Goal: Task Accomplishment & Management: Use online tool/utility

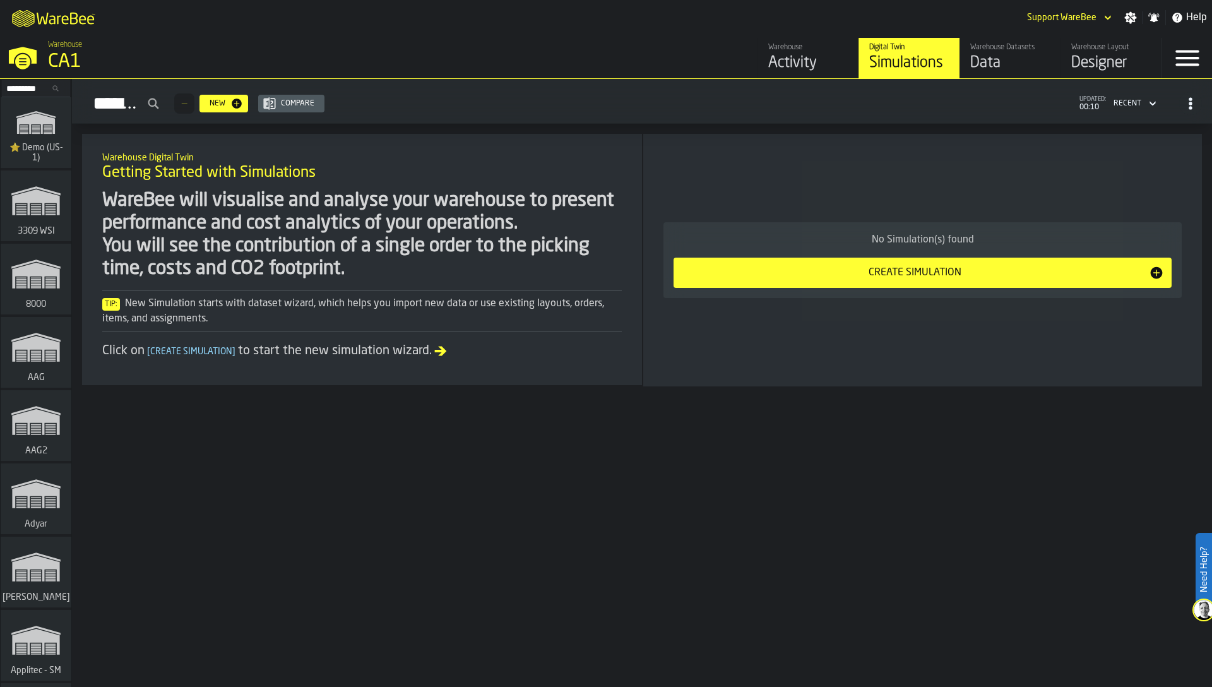
click at [275, 191] on div "WareBee will visualise and analyse your warehouse to present performance and co…" at bounding box center [362, 234] width 520 height 91
click at [36, 92] on input "Search..." at bounding box center [36, 88] width 66 height 14
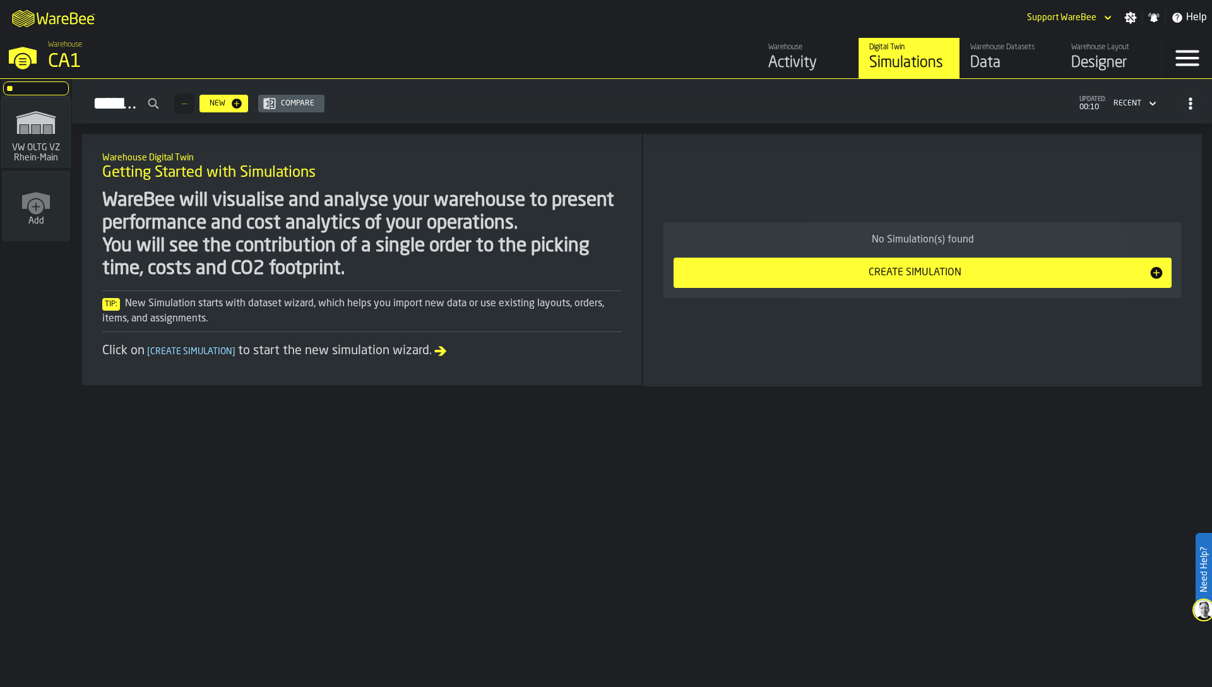
type input "**"
click at [44, 154] on span "VW OLTG VZ Rhein-Main" at bounding box center [36, 153] width 61 height 20
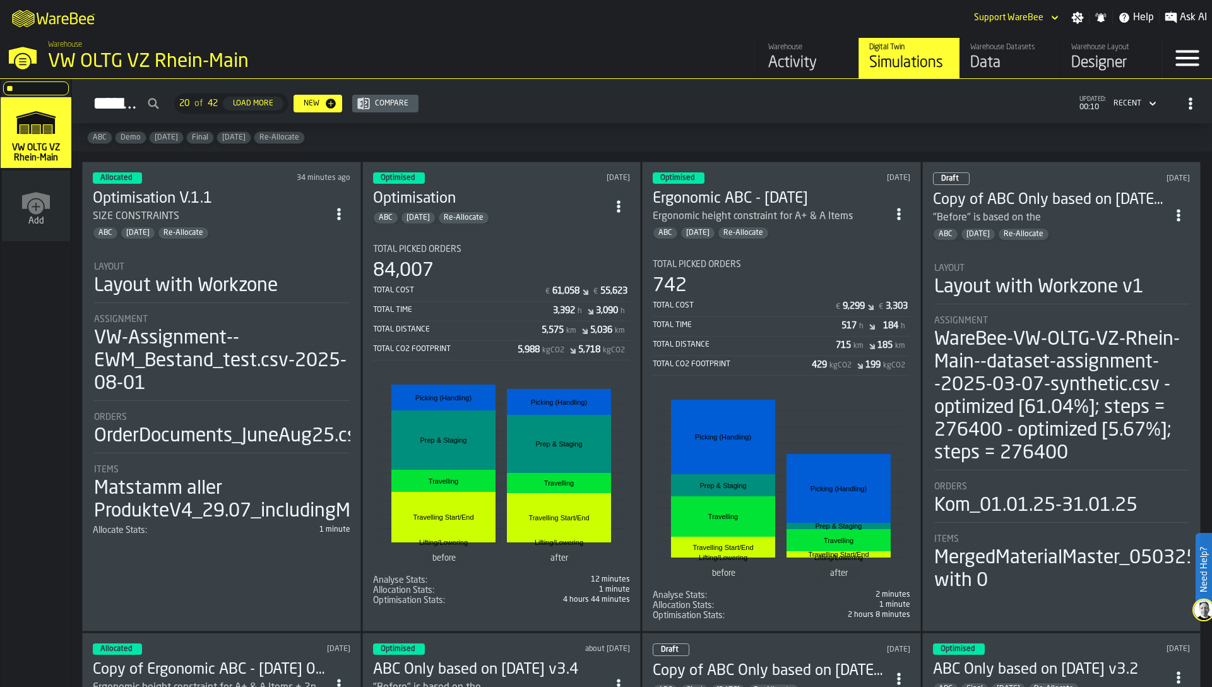
click at [288, 288] on div "Layout with Workzone" at bounding box center [221, 286] width 255 height 23
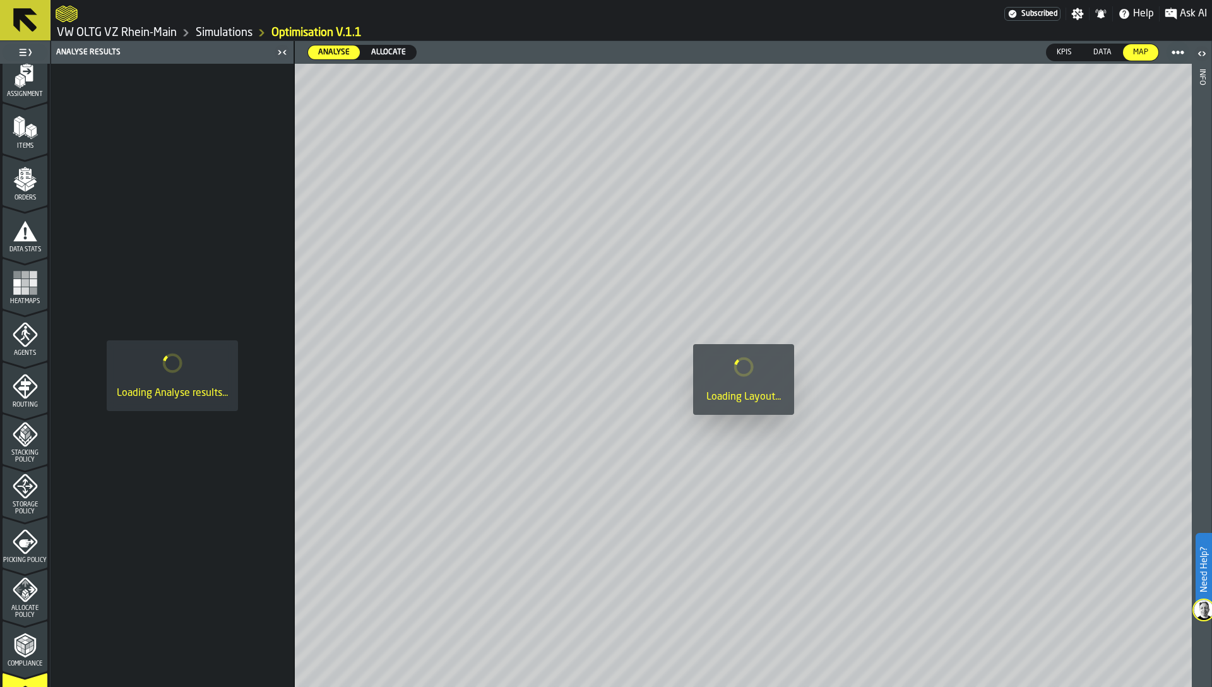
scroll to position [261, 0]
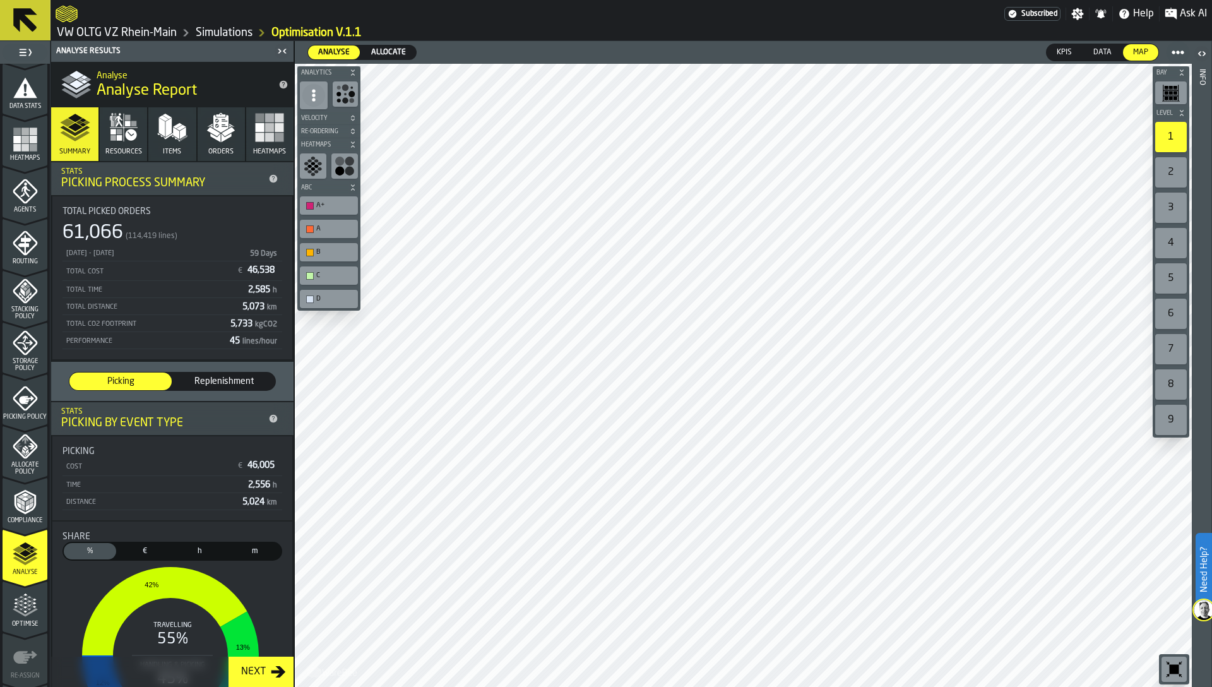
click at [378, 58] on div "Allocate" at bounding box center [388, 52] width 55 height 14
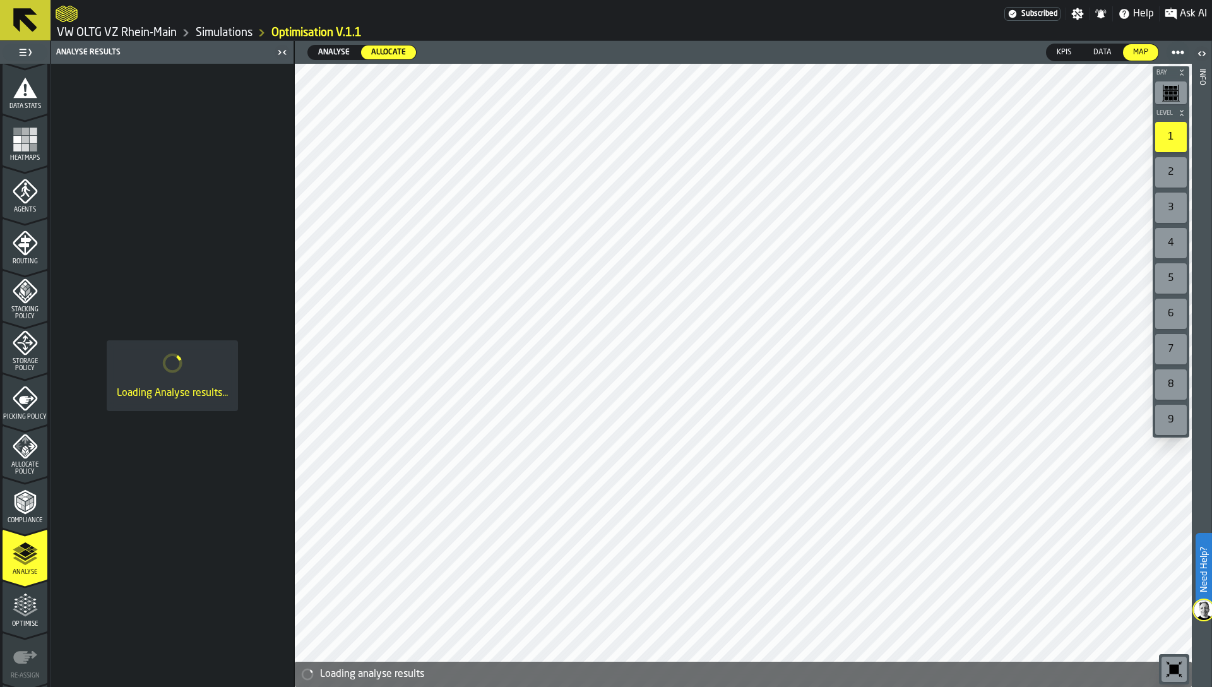
click at [334, 54] on span "Analyse" at bounding box center [334, 52] width 42 height 11
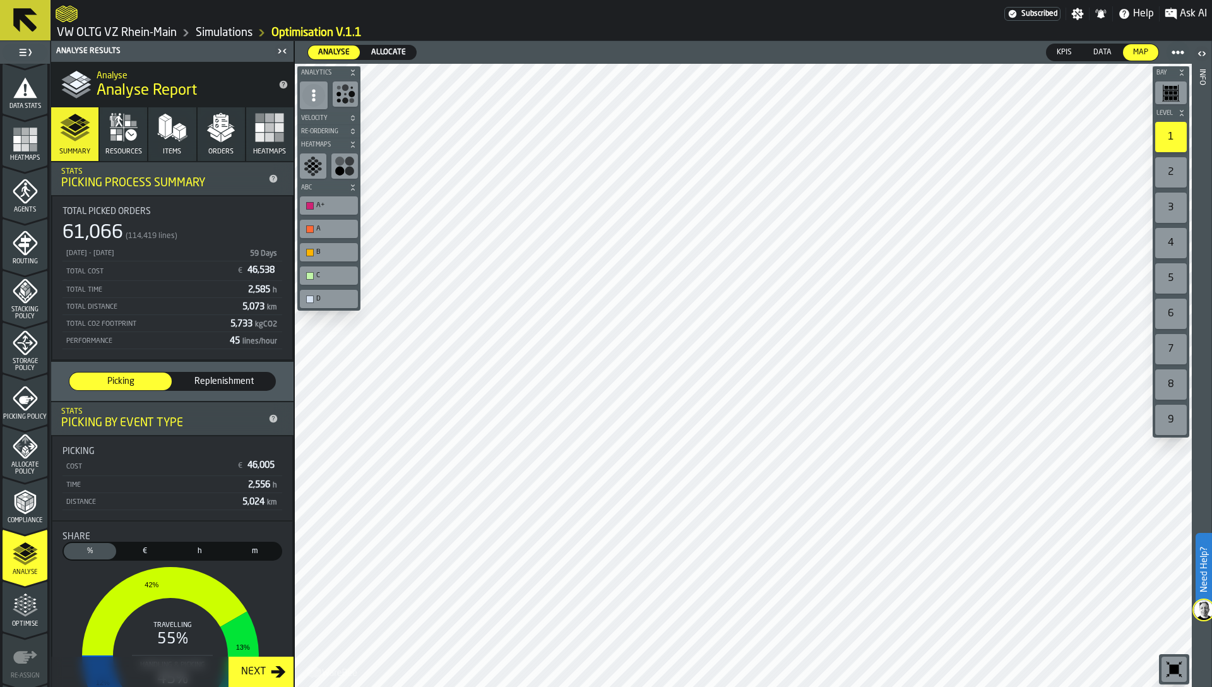
click at [1075, 16] on icon "button-toggle-Settings" at bounding box center [1078, 14] width 12 height 12
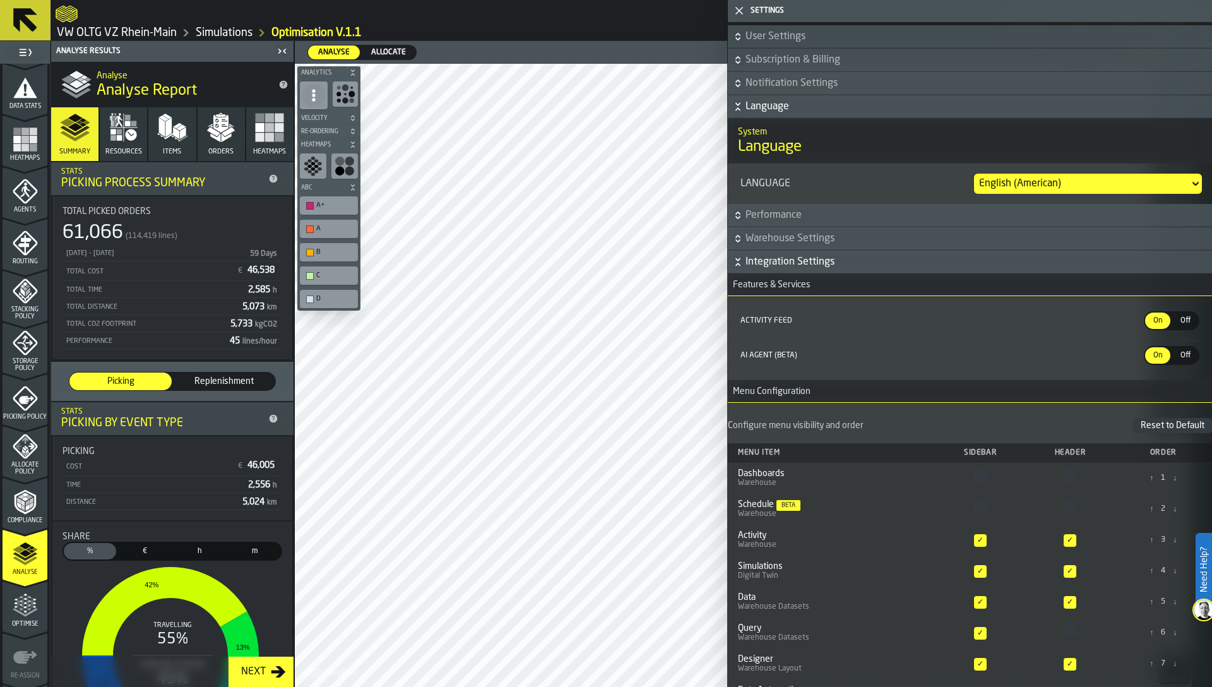
scroll to position [57, 0]
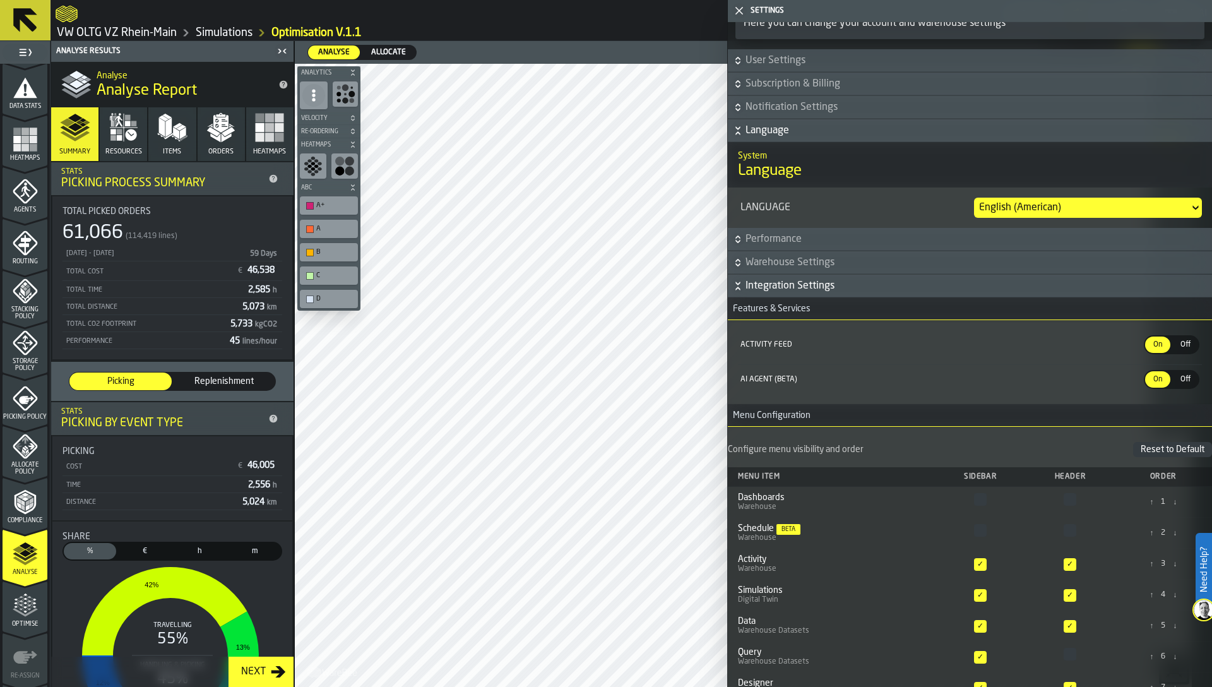
click at [775, 287] on span "Integration Settings" at bounding box center [978, 285] width 464 height 15
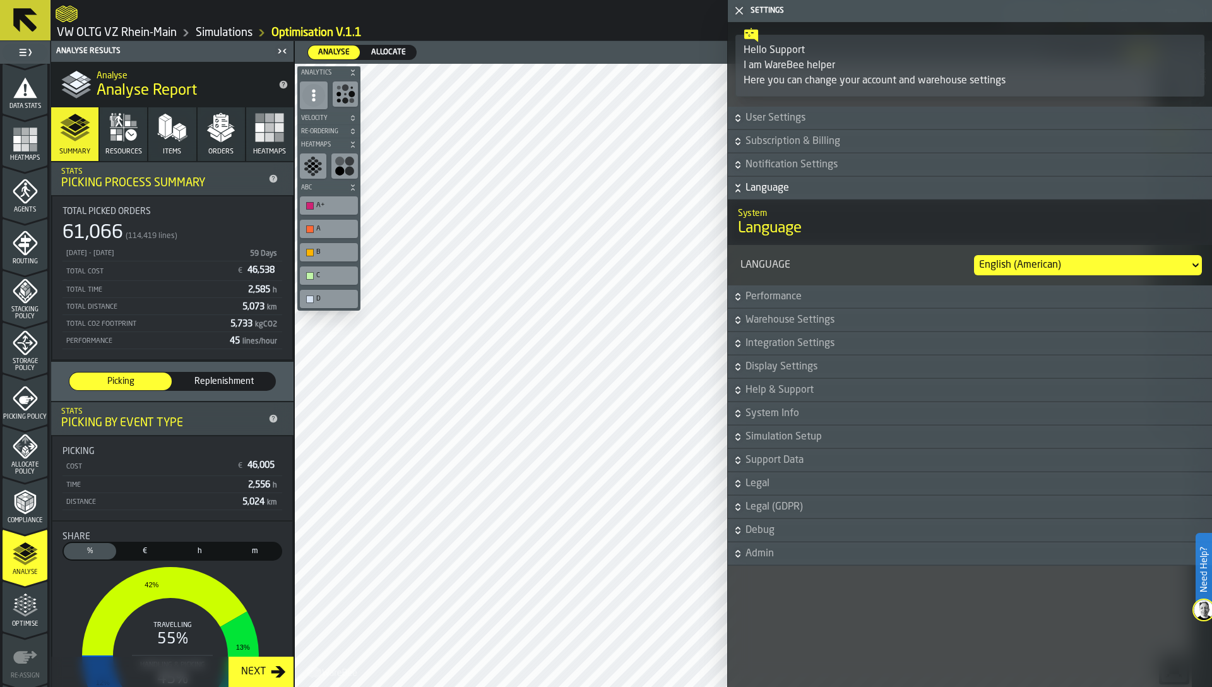
click at [780, 458] on span "Support Data" at bounding box center [978, 460] width 464 height 15
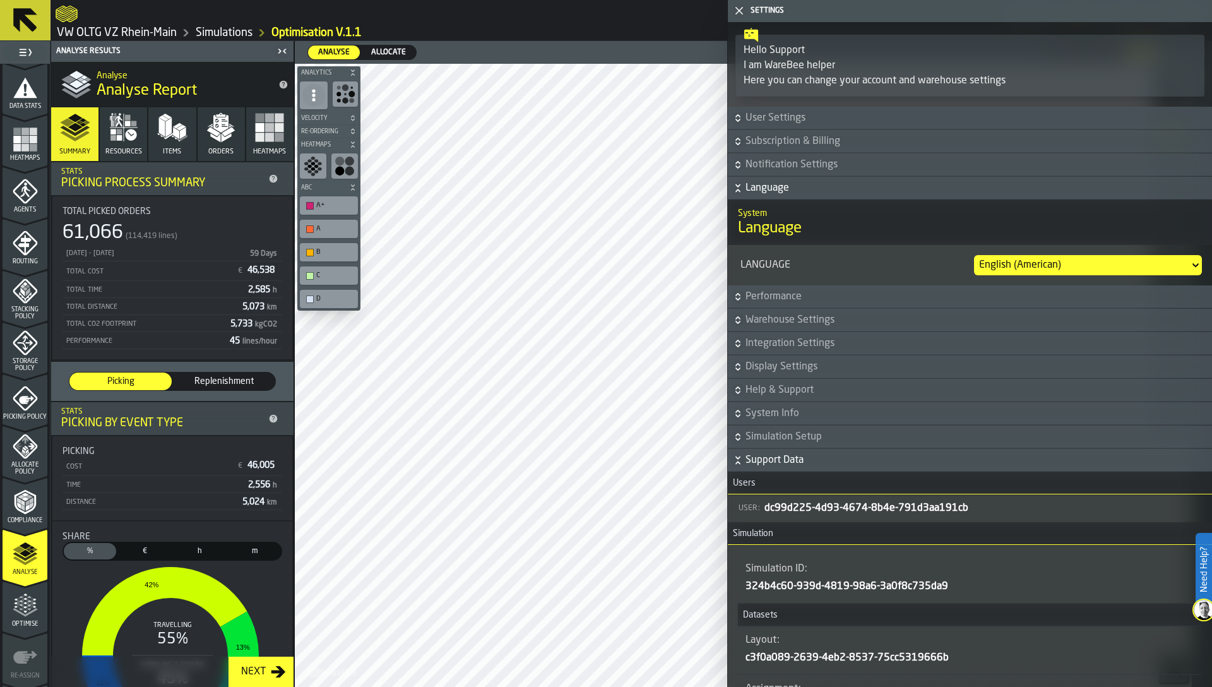
click at [780, 458] on span "Support Data" at bounding box center [978, 460] width 464 height 15
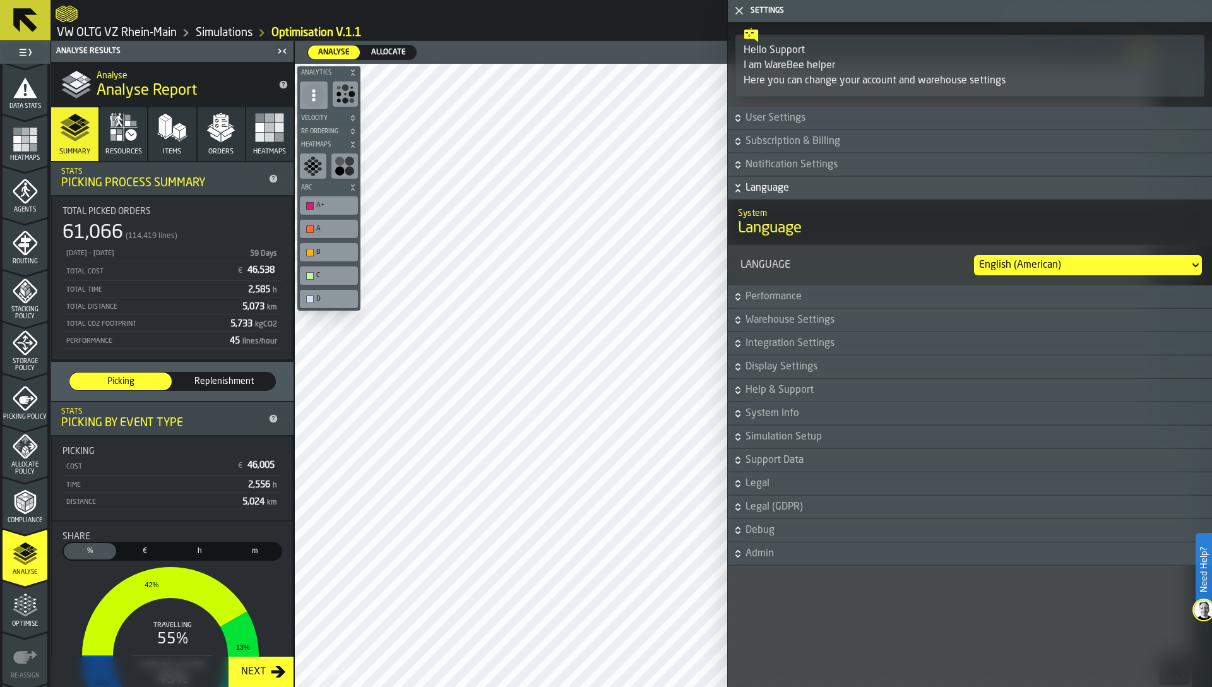
click at [780, 458] on span "Support Data" at bounding box center [978, 460] width 464 height 15
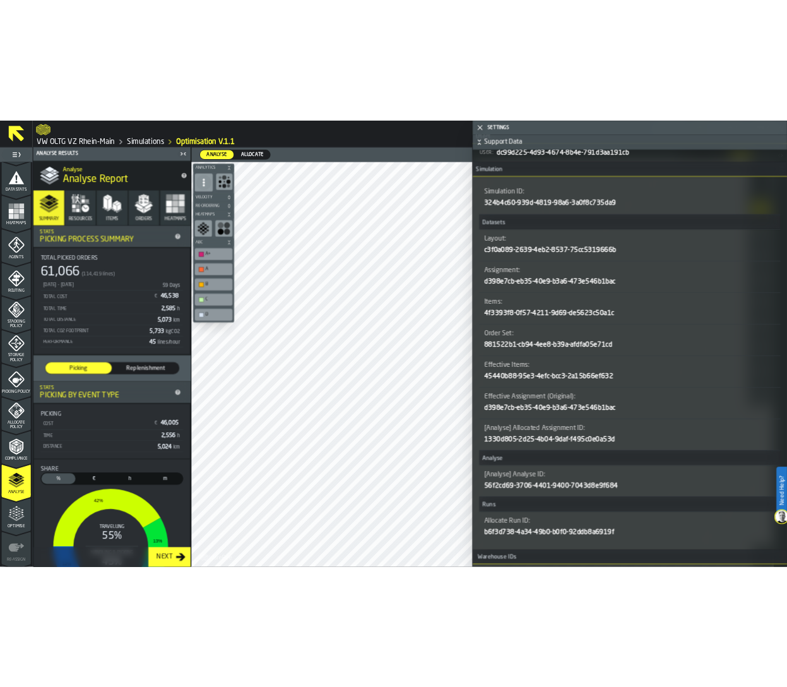
scroll to position [461, 0]
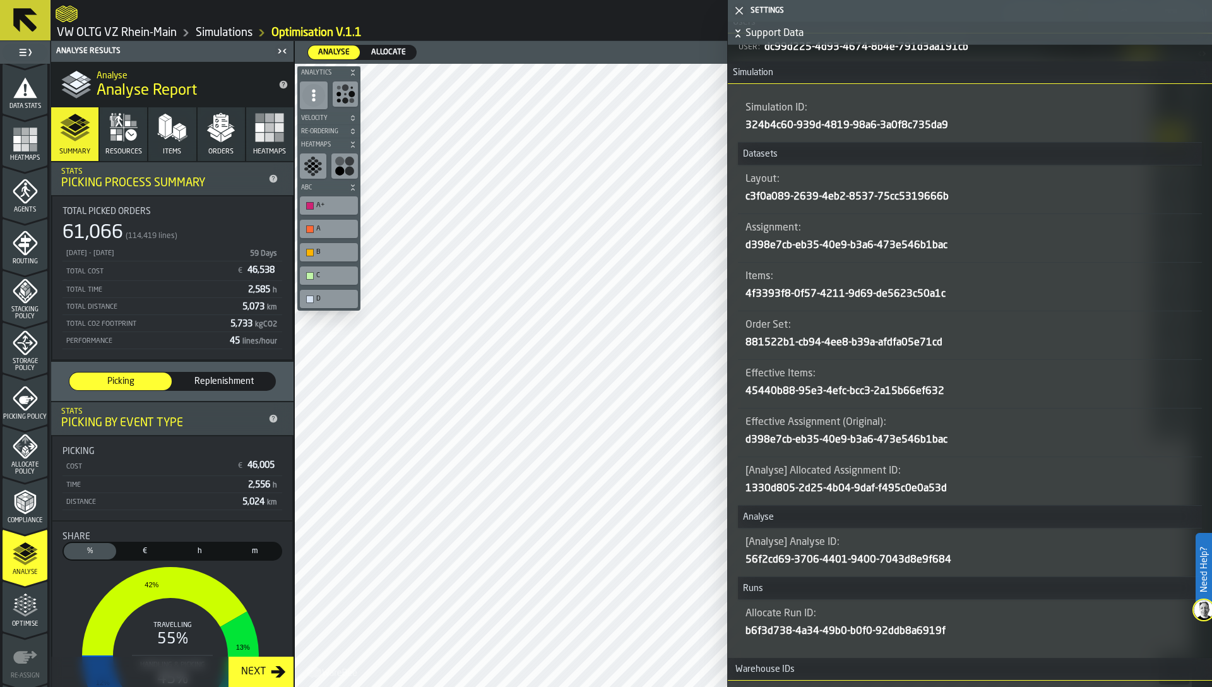
click at [168, 494] on div "Distance 5,024 km" at bounding box center [173, 502] width 220 height 16
click at [738, 16] on icon "button-toggle-Close me" at bounding box center [739, 10] width 15 height 15
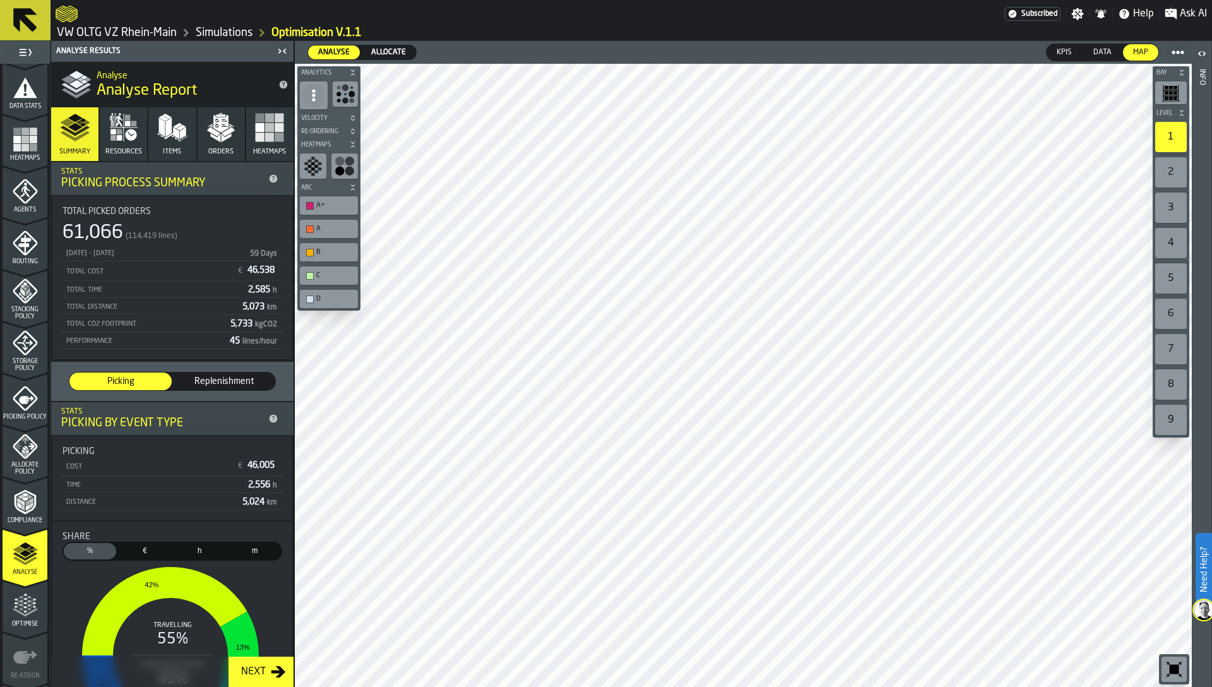
click at [21, 466] on span "Allocate Policy" at bounding box center [25, 469] width 45 height 14
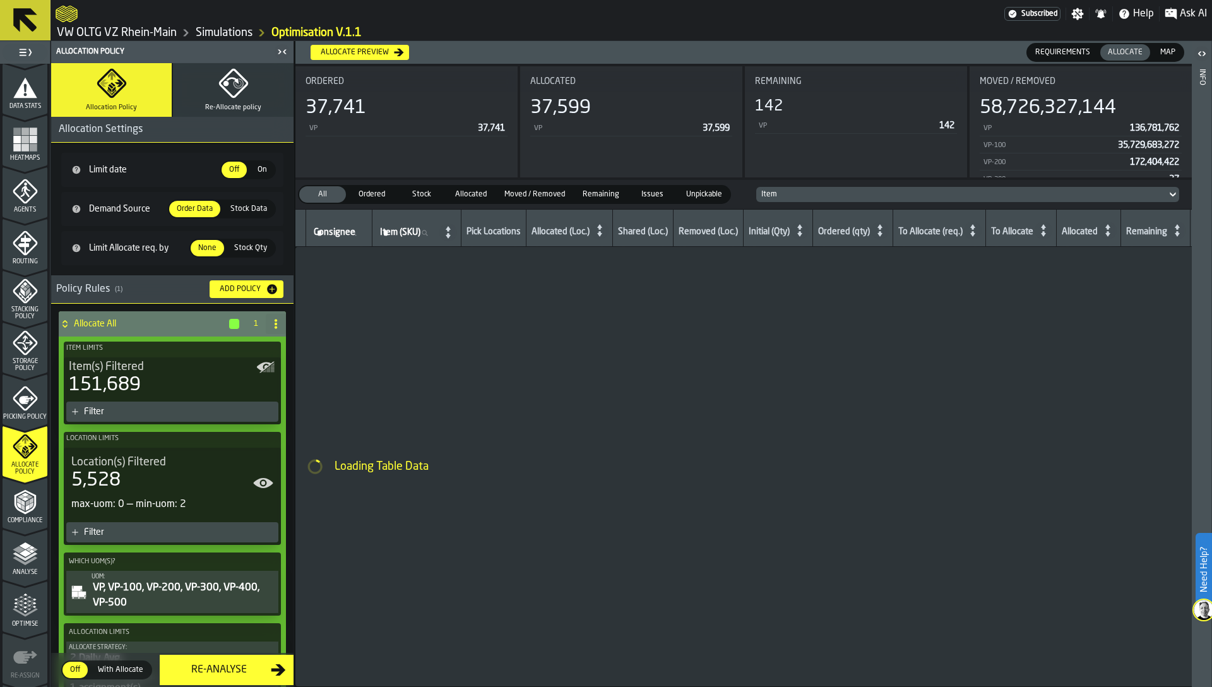
click at [123, 665] on span "With Allocate" at bounding box center [121, 669] width 56 height 11
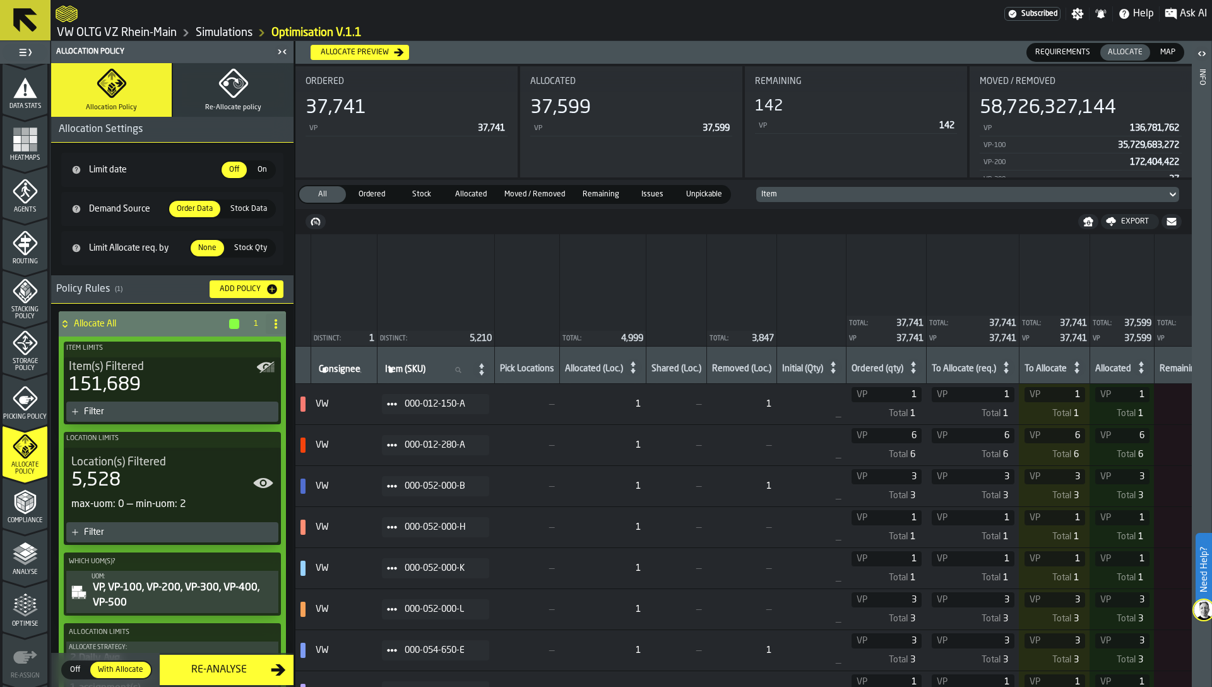
click at [205, 670] on div "Re-Analyse" at bounding box center [219, 669] width 104 height 15
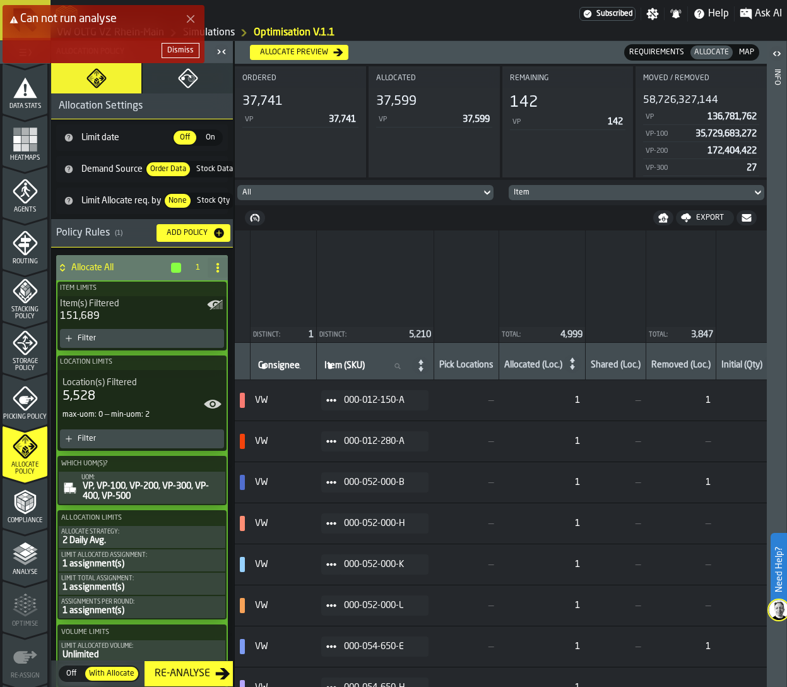
click at [176, 49] on div "Dismiss" at bounding box center [180, 50] width 27 height 9
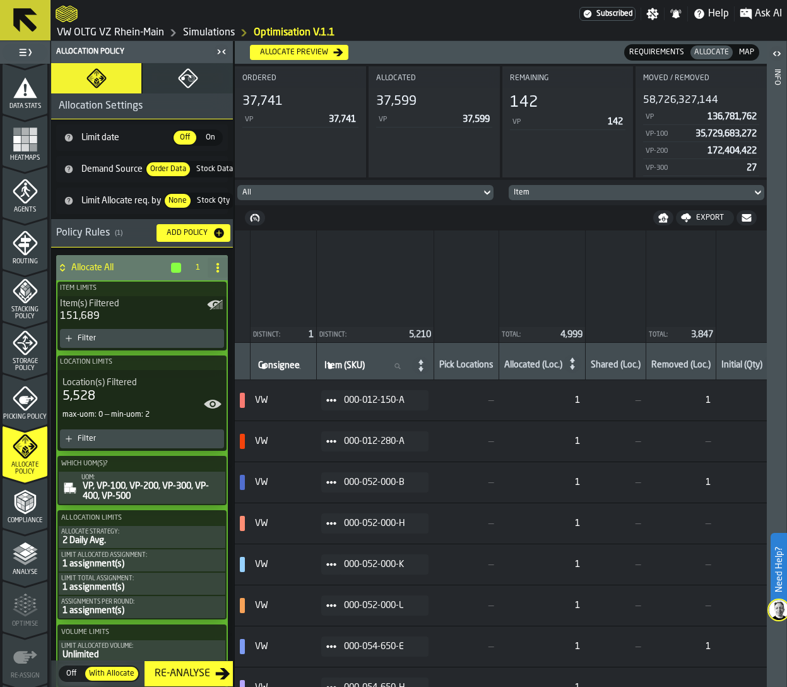
click at [203, 668] on div "Re-Analyse" at bounding box center [183, 673] width 66 height 15
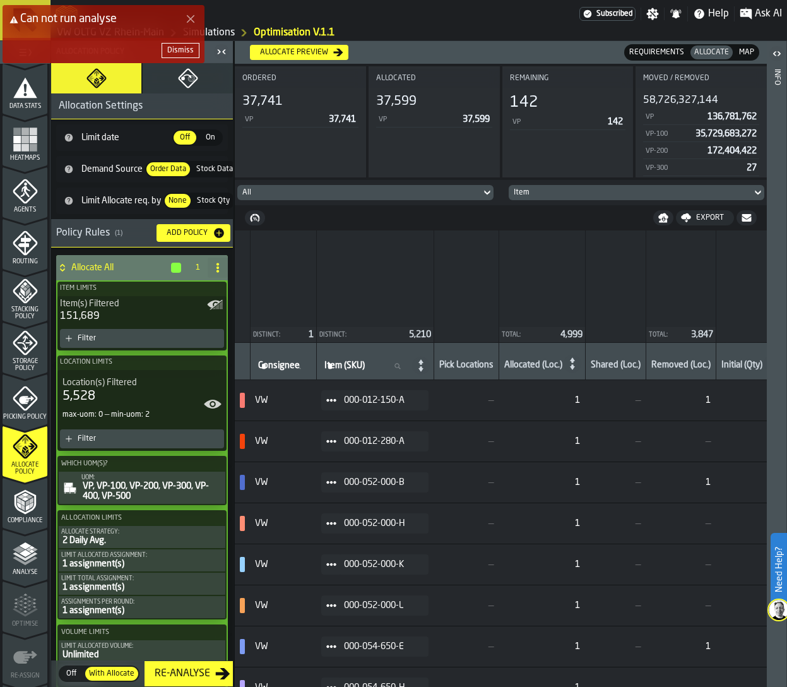
click at [190, 46] on div "Dismiss" at bounding box center [180, 50] width 27 height 9
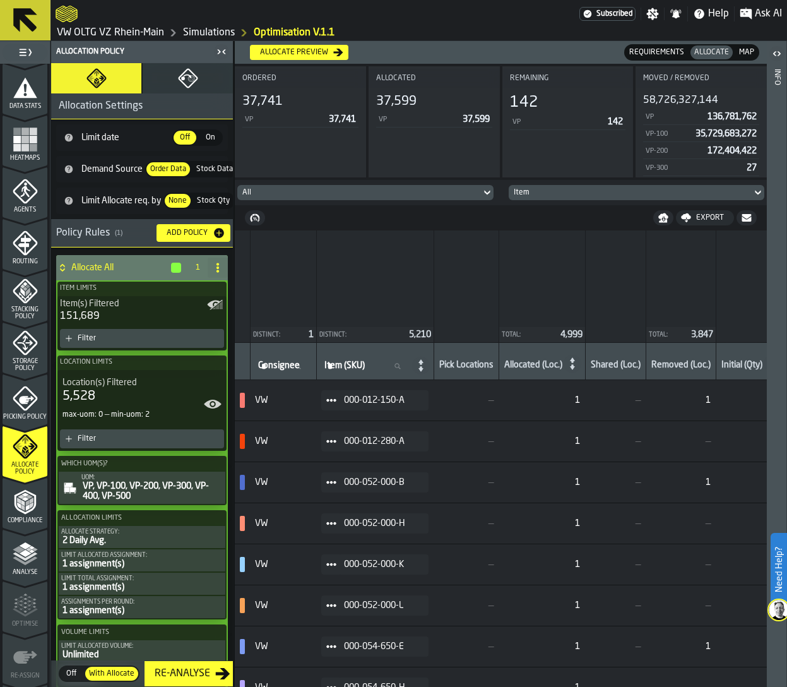
click at [328, 50] on div "Allocate preview" at bounding box center [294, 52] width 78 height 9
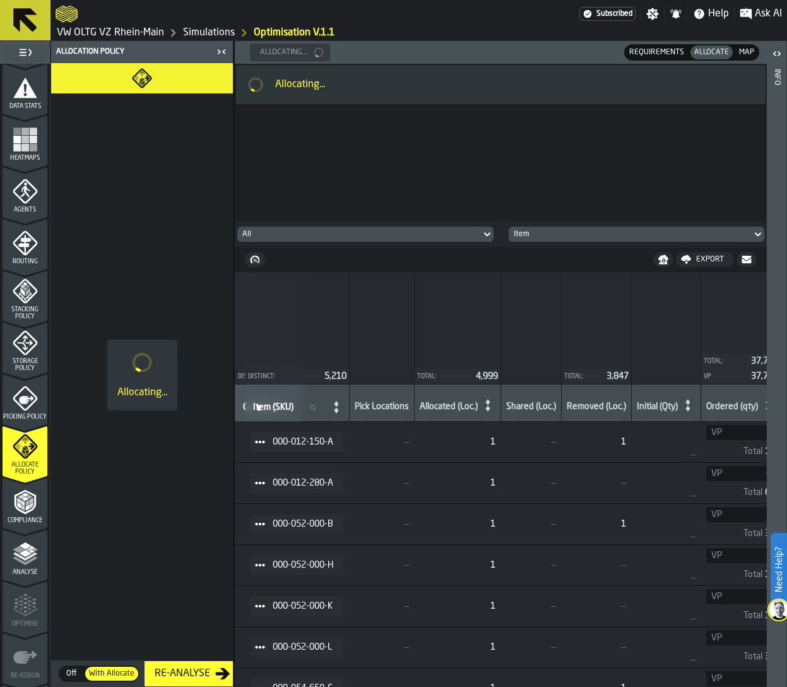
scroll to position [0, 0]
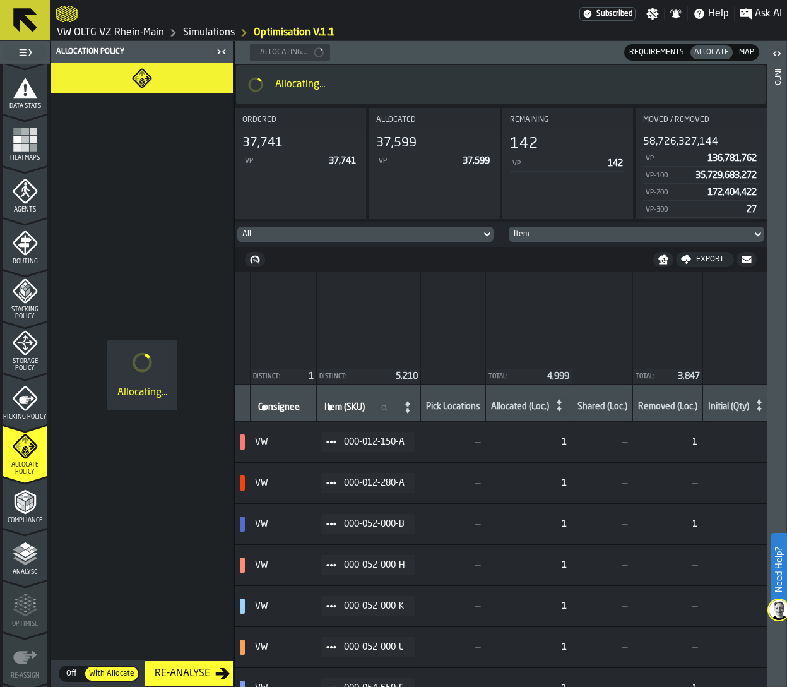
click at [304, 452] on td "VW" at bounding box center [283, 442] width 66 height 41
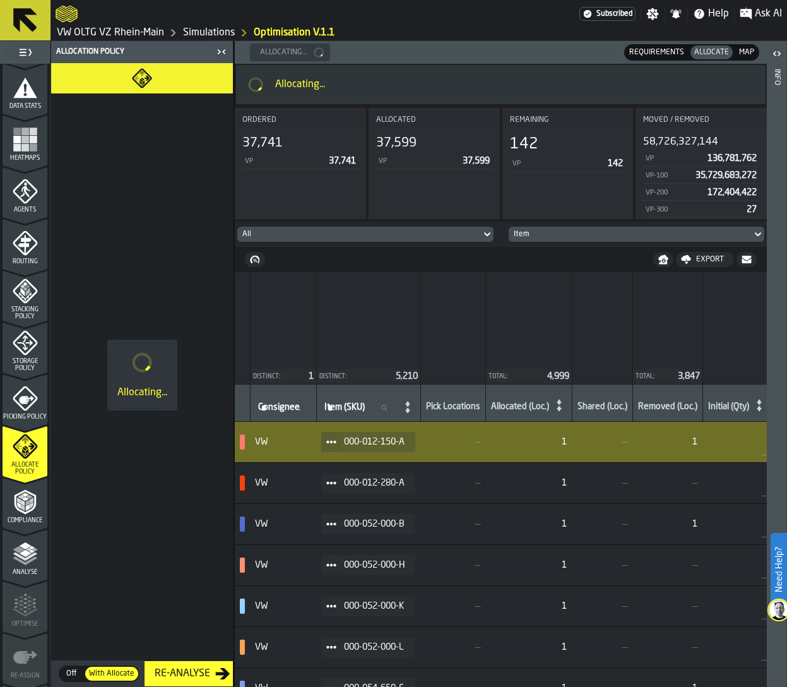
click at [304, 452] on td "VW" at bounding box center [283, 442] width 66 height 41
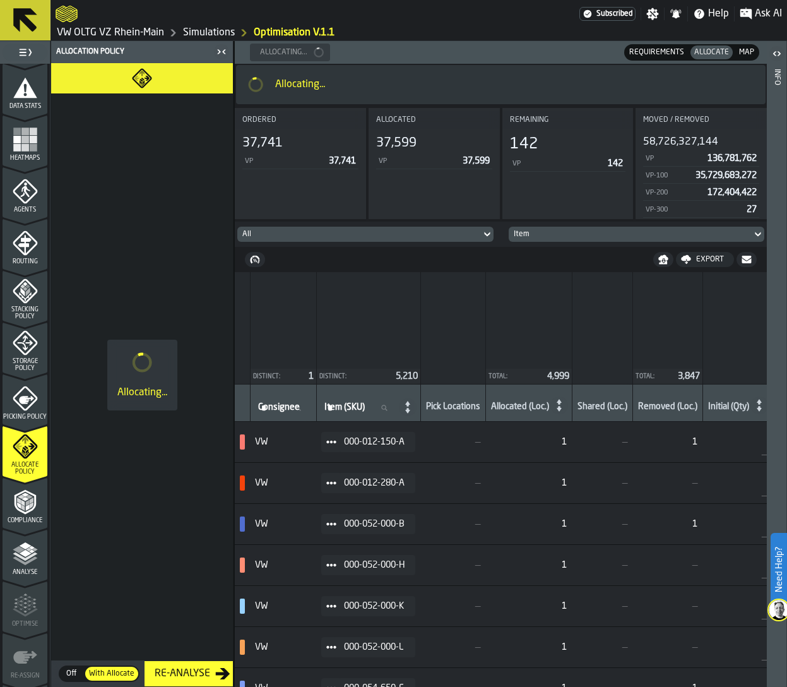
click at [304, 452] on td "VW" at bounding box center [283, 442] width 66 height 41
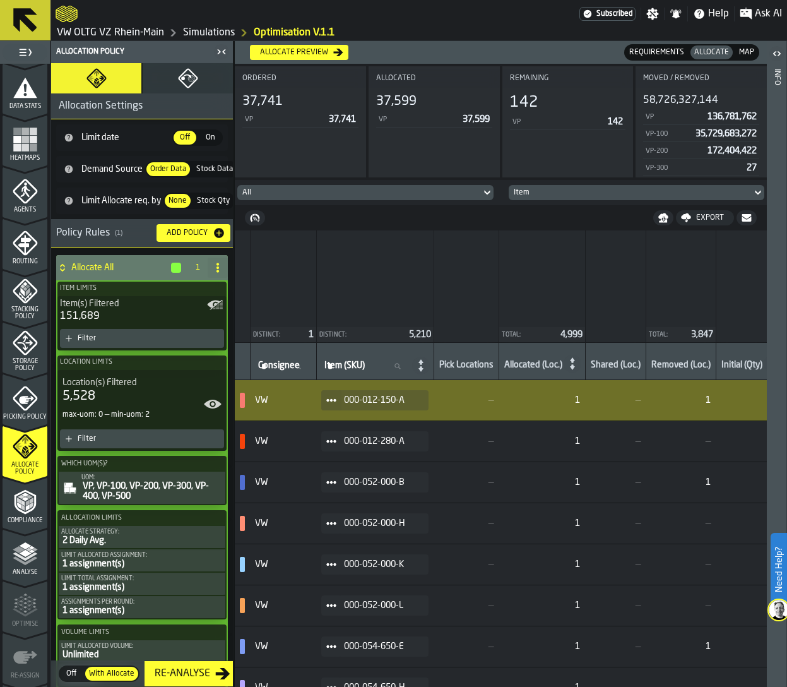
click at [188, 674] on div "Re-Analyse" at bounding box center [183, 673] width 66 height 15
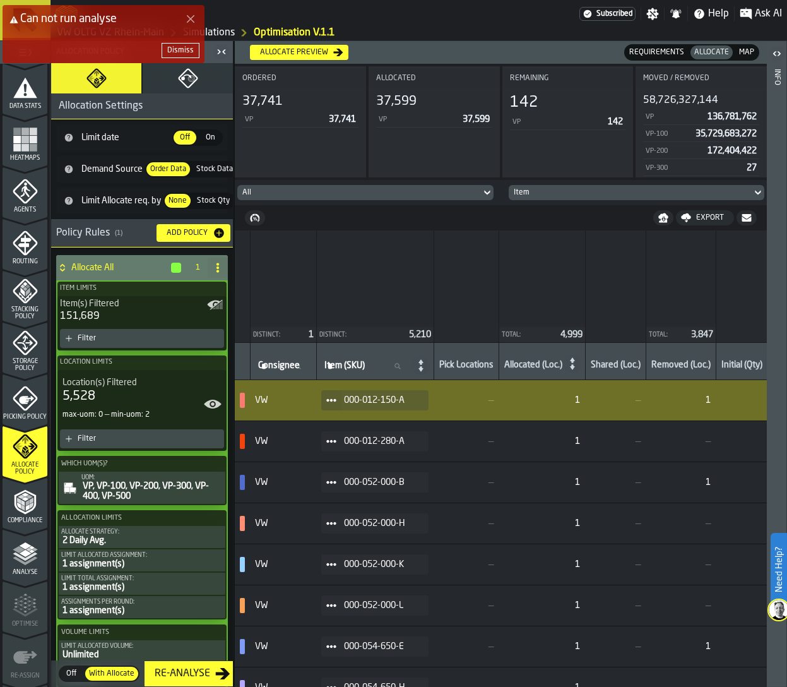
click at [186, 44] on button "Dismiss" at bounding box center [181, 50] width 38 height 15
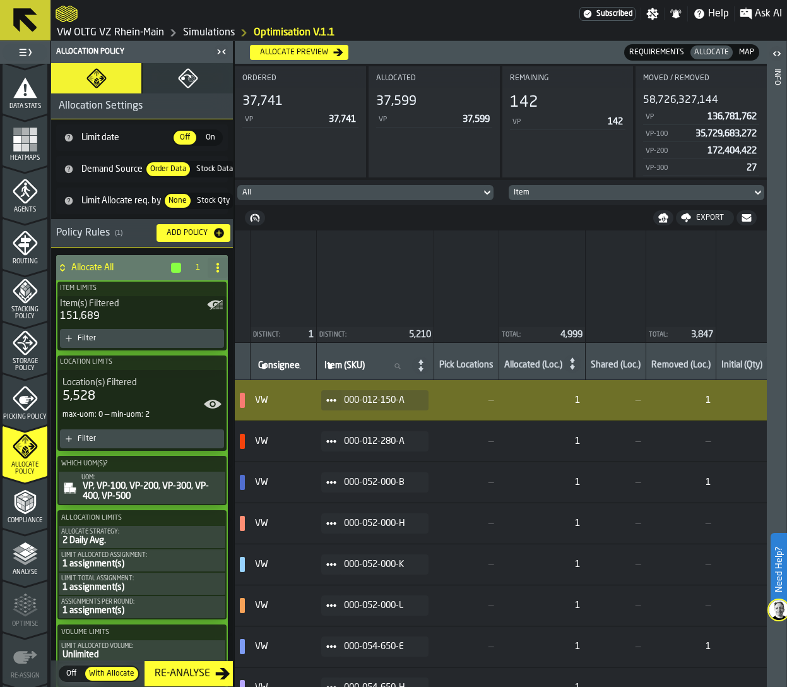
click at [215, 24] on div at bounding box center [318, 14] width 524 height 23
click at [215, 29] on link "Simulations" at bounding box center [209, 32] width 52 height 15
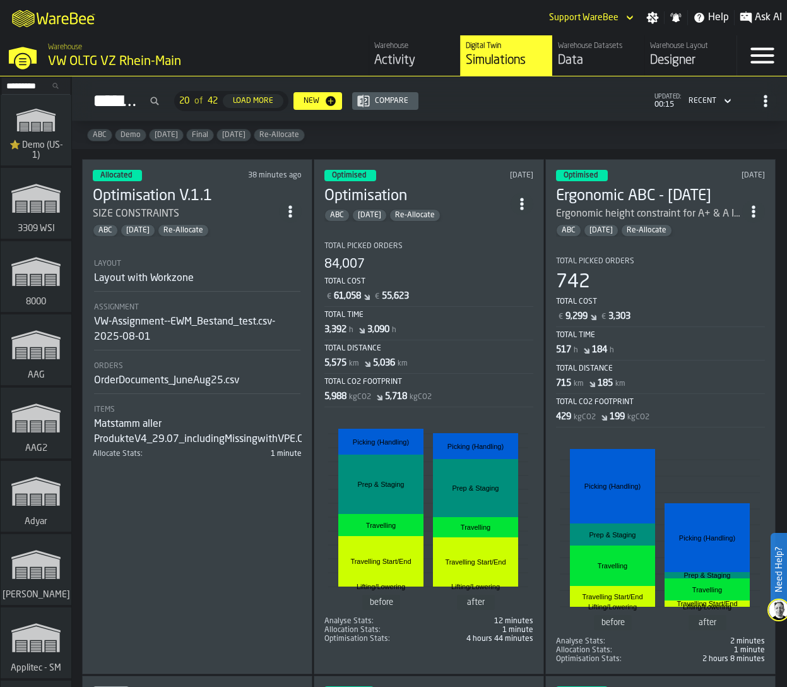
click at [287, 207] on icon "ItemListCard-DashboardItemContainer" at bounding box center [290, 211] width 13 height 13
click at [279, 286] on div "Duplicate" at bounding box center [263, 292] width 66 height 15
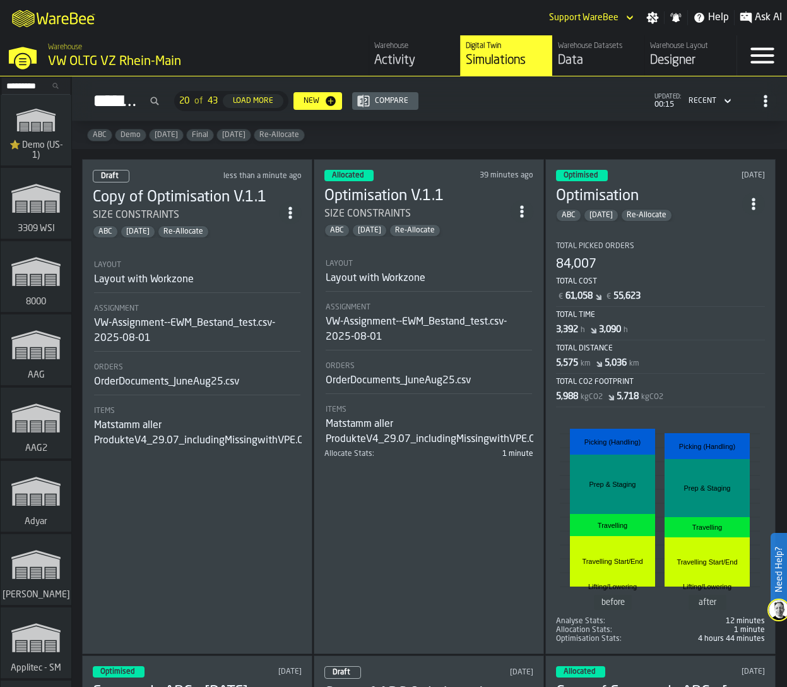
click at [231, 305] on div "Assignment" at bounding box center [197, 308] width 206 height 9
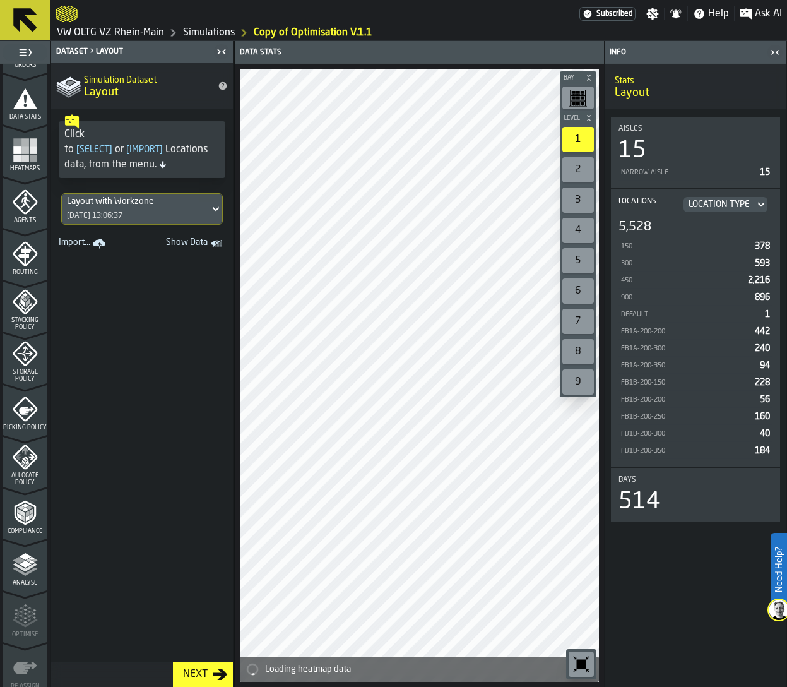
scroll to position [271, 0]
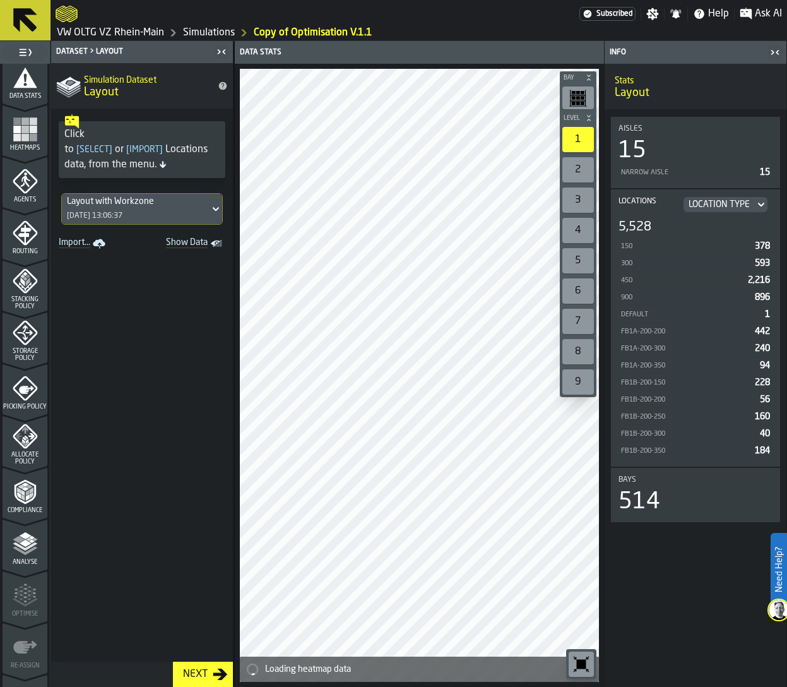
click at [27, 448] on icon "menu Allocate Policy" at bounding box center [25, 436] width 25 height 25
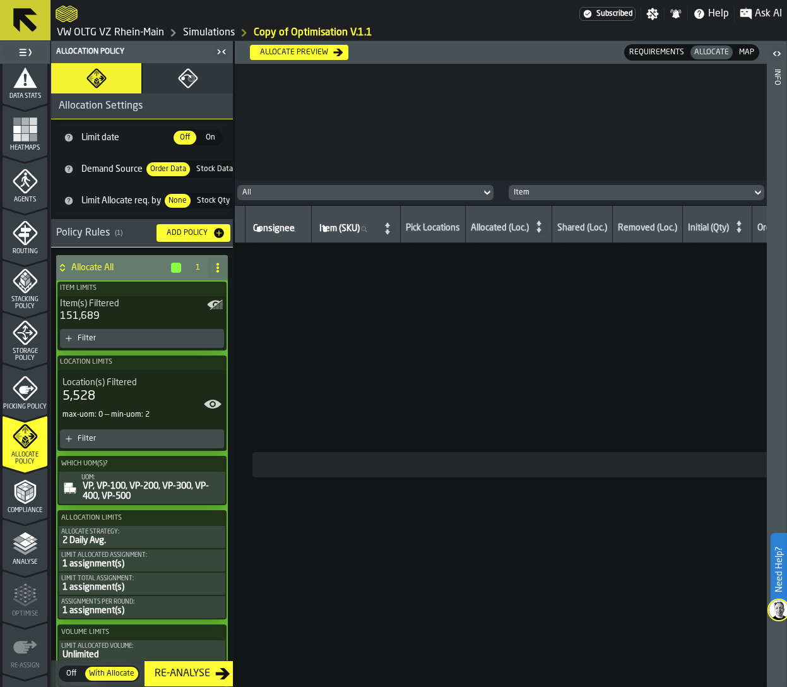
click at [277, 53] on div "Allocate preview" at bounding box center [294, 52] width 78 height 9
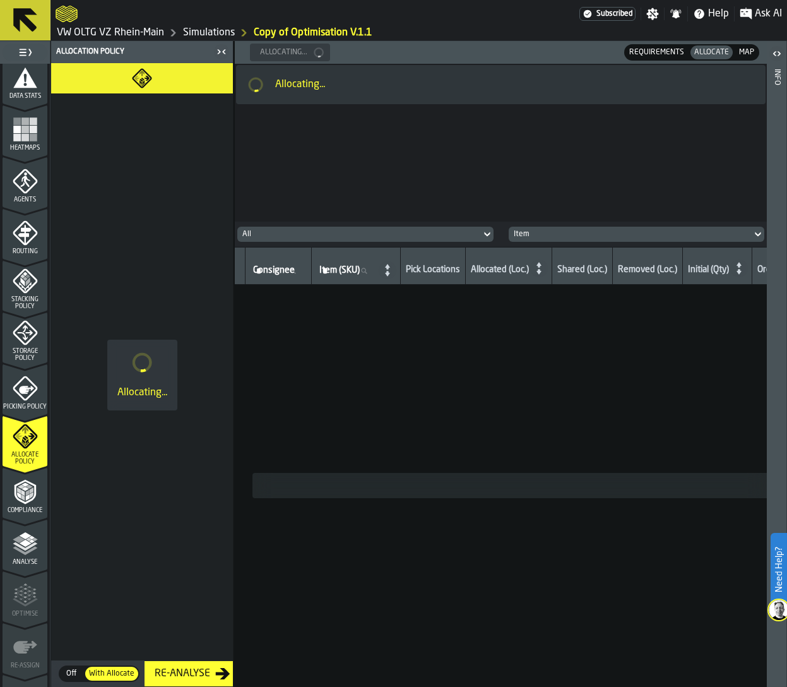
click at [202, 33] on link "Simulations" at bounding box center [209, 32] width 52 height 15
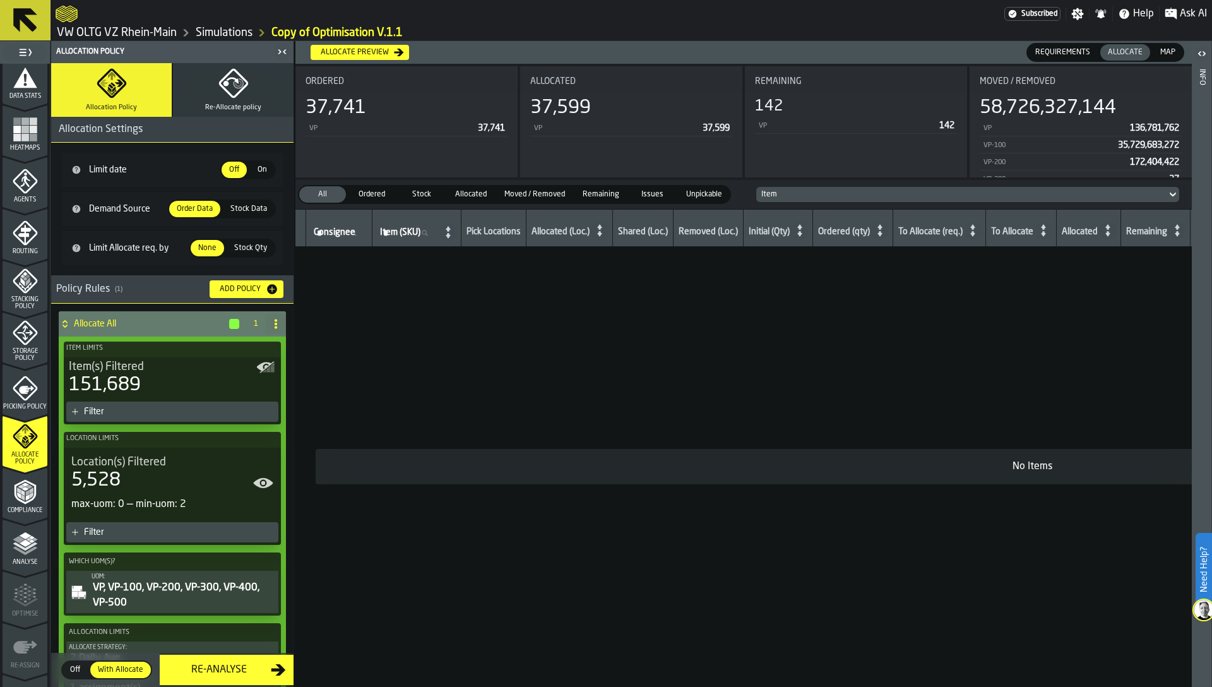
click at [17, 500] on icon "menu Compliance" at bounding box center [24, 491] width 21 height 25
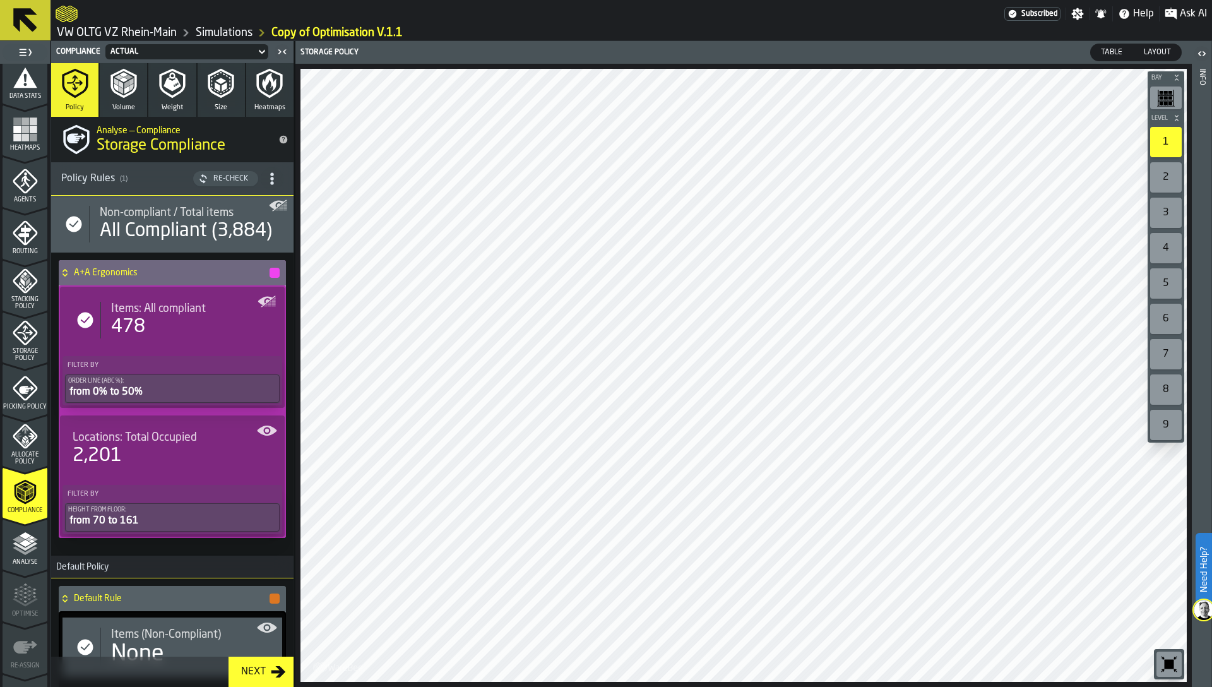
click at [28, 441] on icon "menu Allocate Policy" at bounding box center [25, 436] width 25 height 25
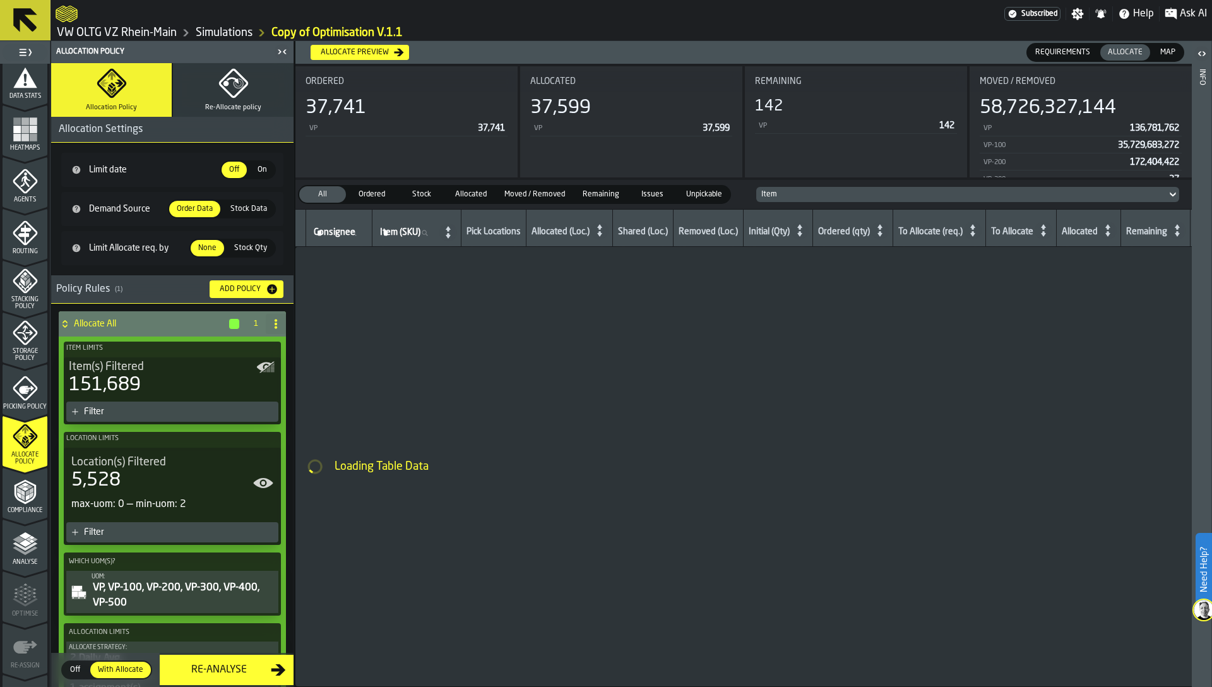
click at [8, 547] on div "Analyse" at bounding box center [25, 548] width 45 height 35
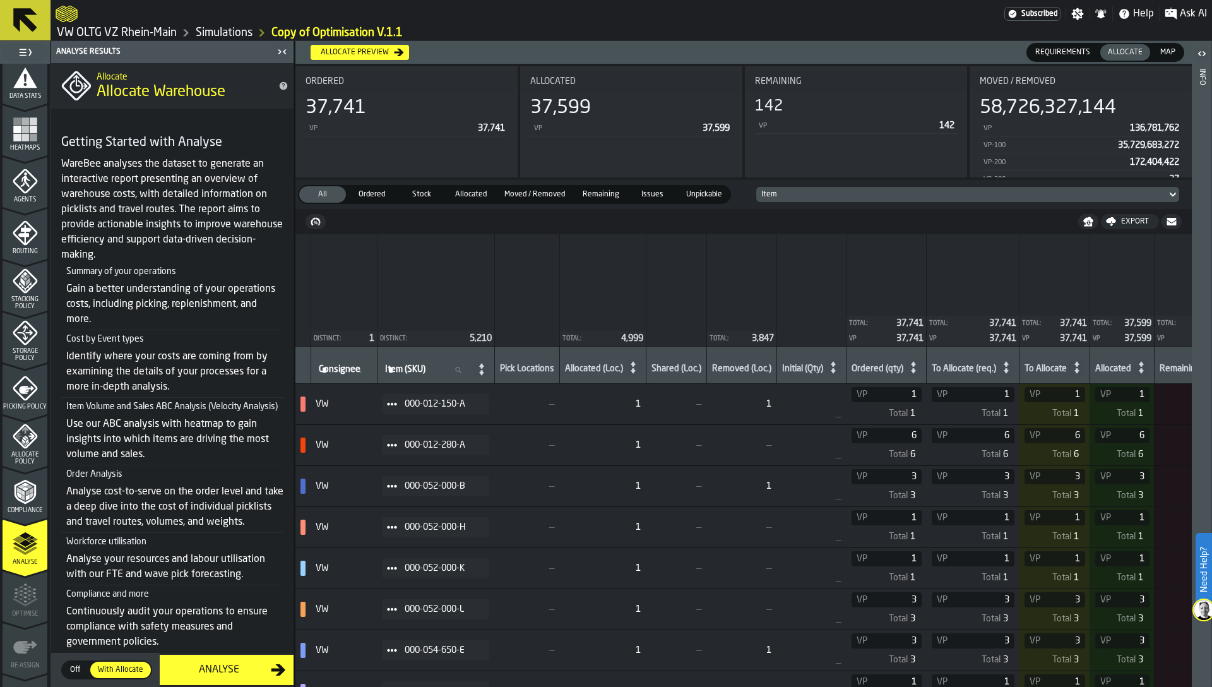
click at [223, 669] on div "Analyse" at bounding box center [219, 669] width 104 height 15
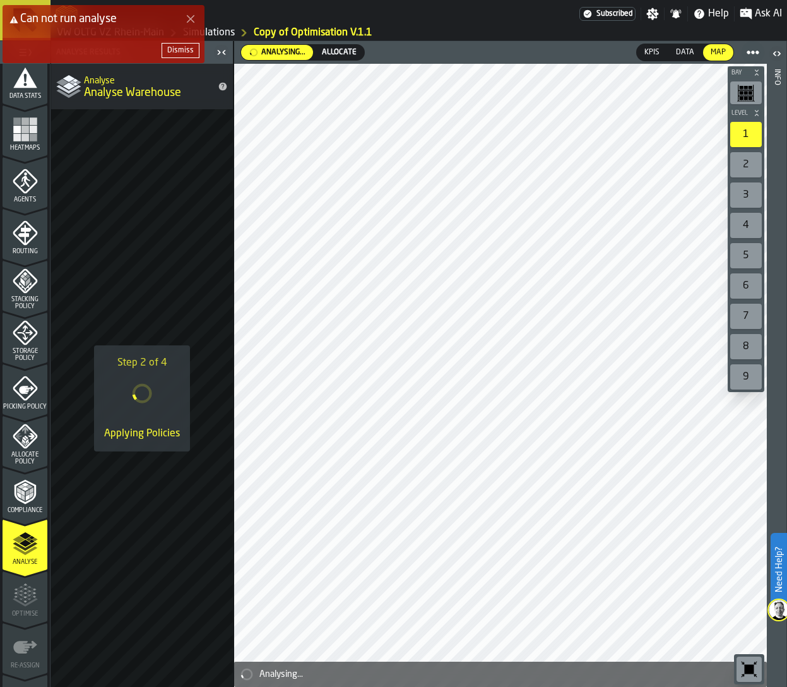
click at [174, 50] on div "Dismiss" at bounding box center [180, 50] width 27 height 9
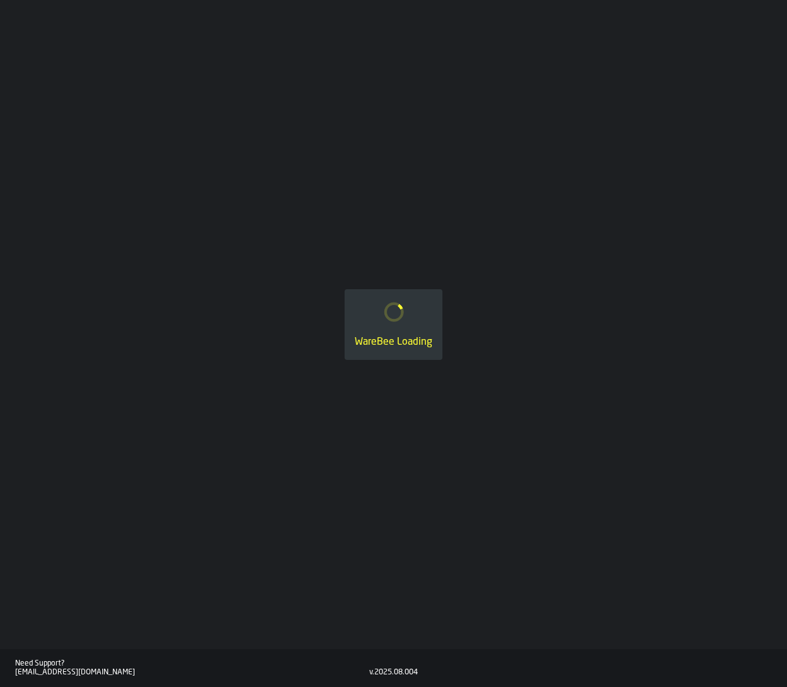
click at [16, 449] on div "WareBee Loading" at bounding box center [393, 324] width 787 height 649
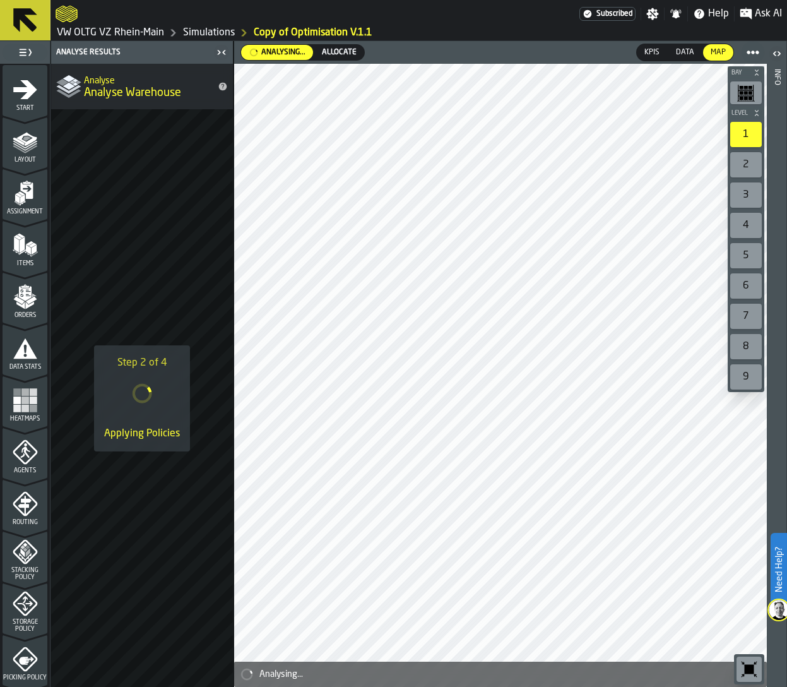
click at [16, 448] on icon "menu Agents" at bounding box center [25, 452] width 25 height 25
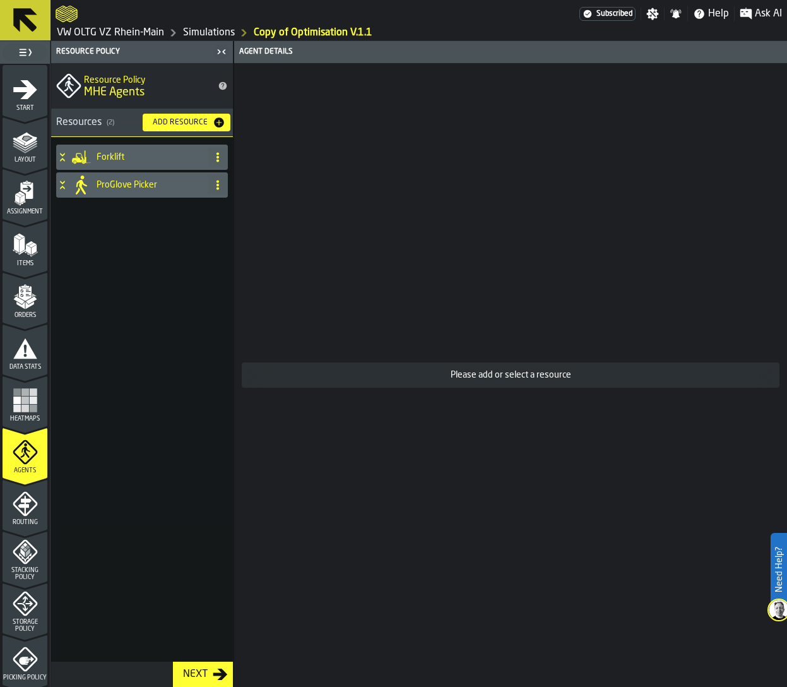
click at [126, 186] on h4 "ProGlove Picker" at bounding box center [150, 185] width 106 height 10
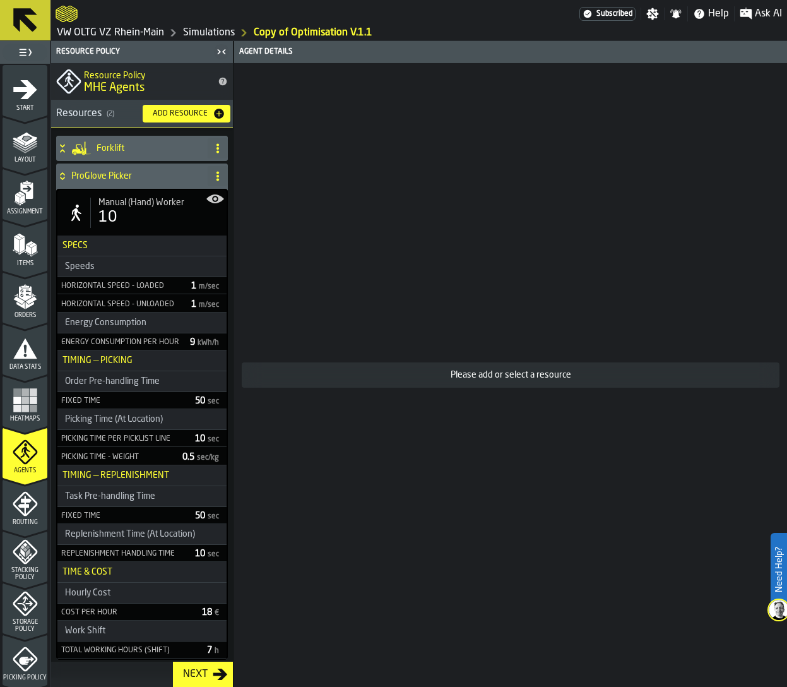
click at [129, 223] on div "10" at bounding box center [159, 218] width 121 height 20
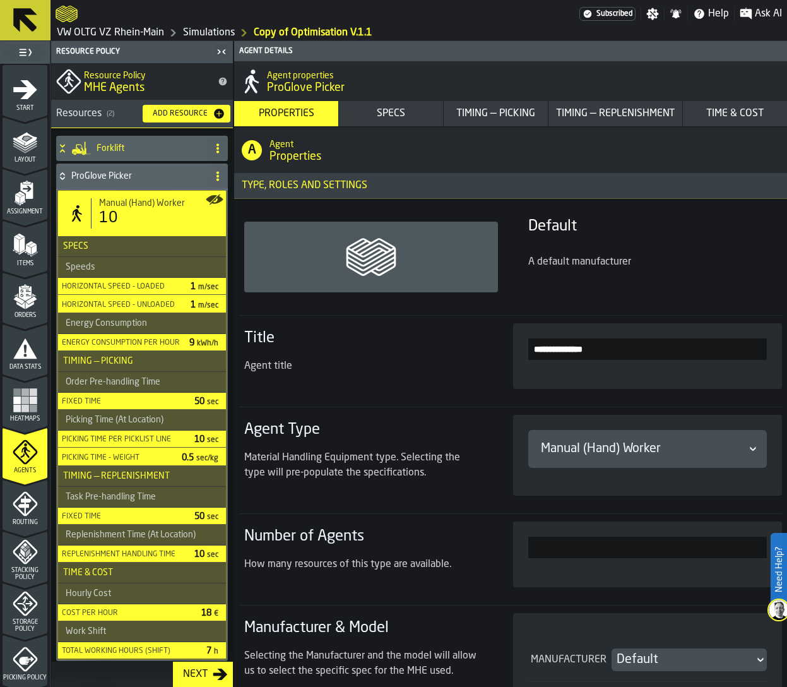
click at [128, 146] on h4 "Forklift" at bounding box center [150, 148] width 106 height 10
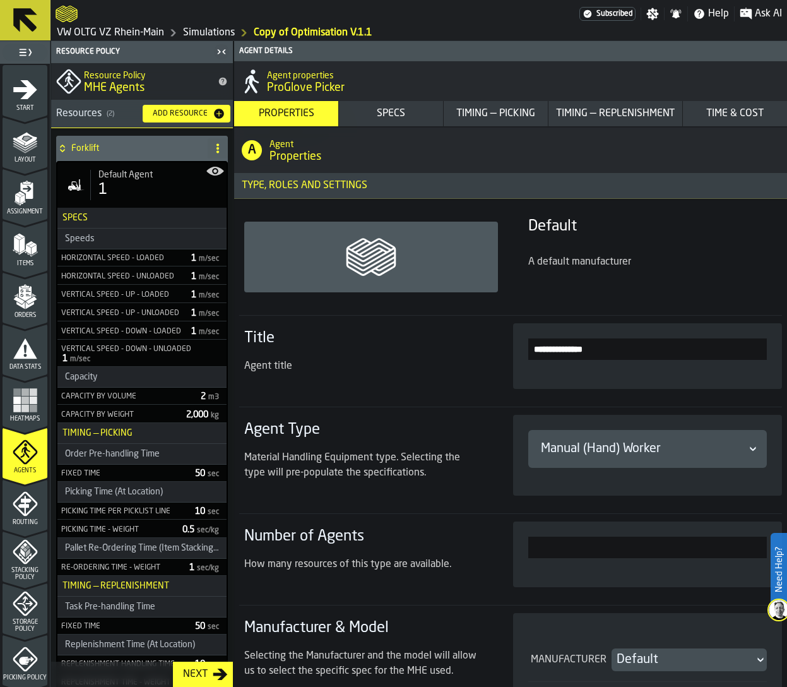
click at [123, 199] on div "1" at bounding box center [159, 190] width 121 height 20
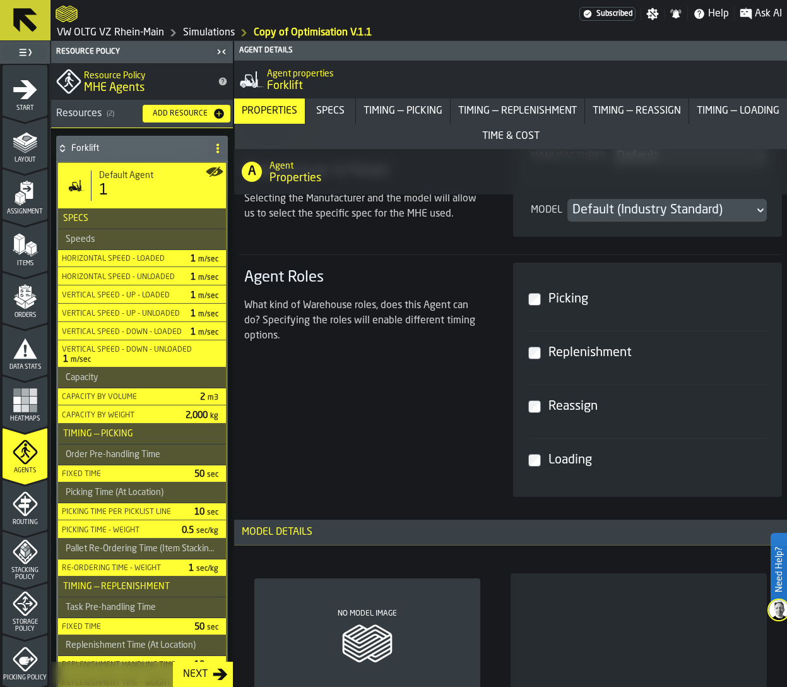
scroll to position [494, 0]
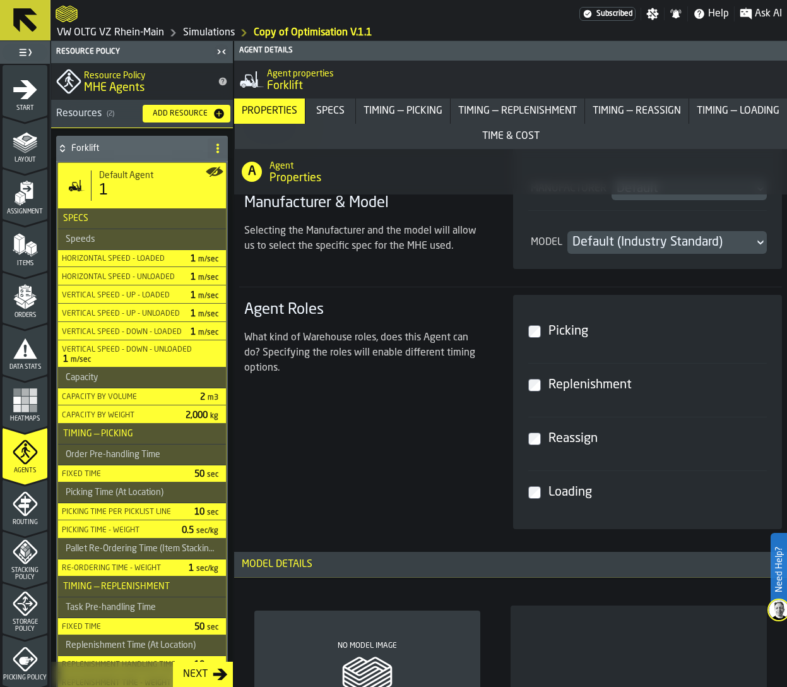
click at [549, 496] on div "Loading" at bounding box center [655, 492] width 218 height 23
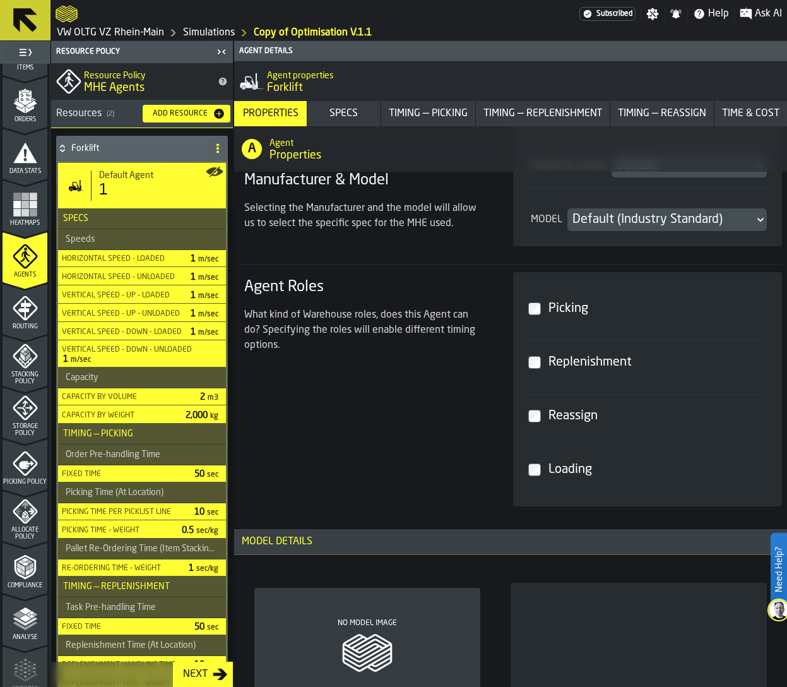
scroll to position [198, 0]
click at [22, 526] on span "Allocate Policy" at bounding box center [25, 532] width 45 height 14
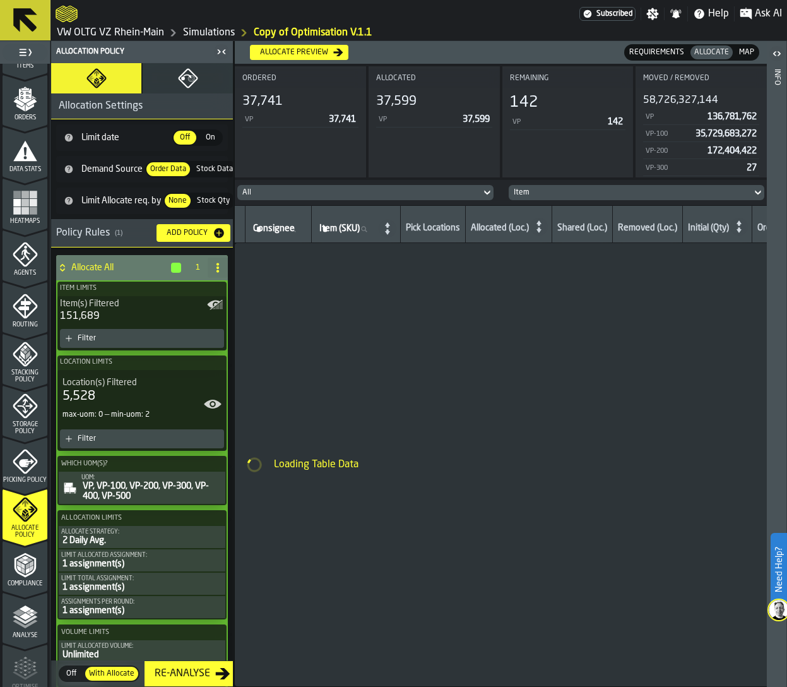
click at [13, 623] on icon "menu Analyse" at bounding box center [25, 616] width 25 height 25
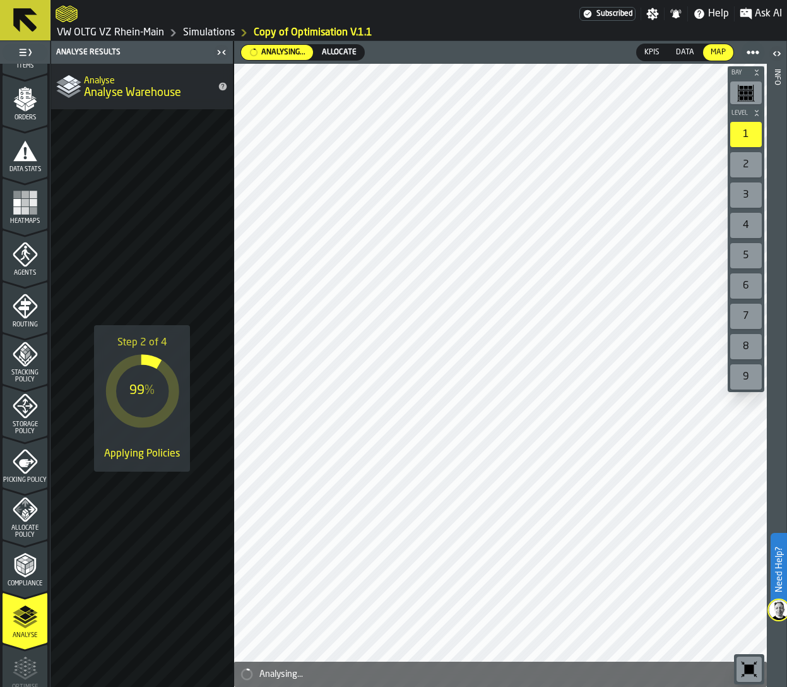
click at [127, 512] on div "Step 2 of 4 99 % Applying Policies" at bounding box center [142, 398] width 182 height 578
click at [200, 25] on link "Simulations" at bounding box center [209, 32] width 52 height 15
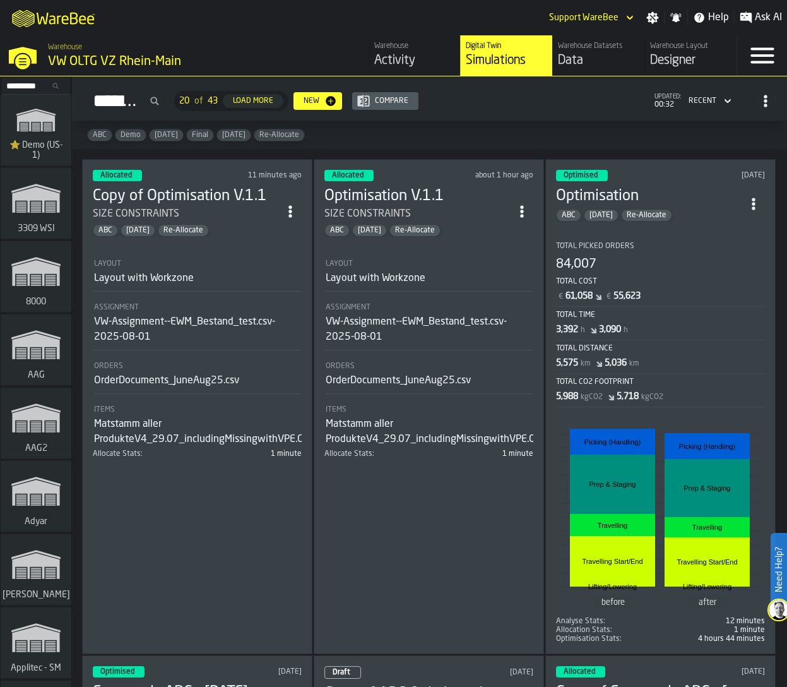
click at [200, 324] on div "VW-Assignment--EWM_Bestand_test.csv-2025-08-01" at bounding box center [197, 329] width 206 height 30
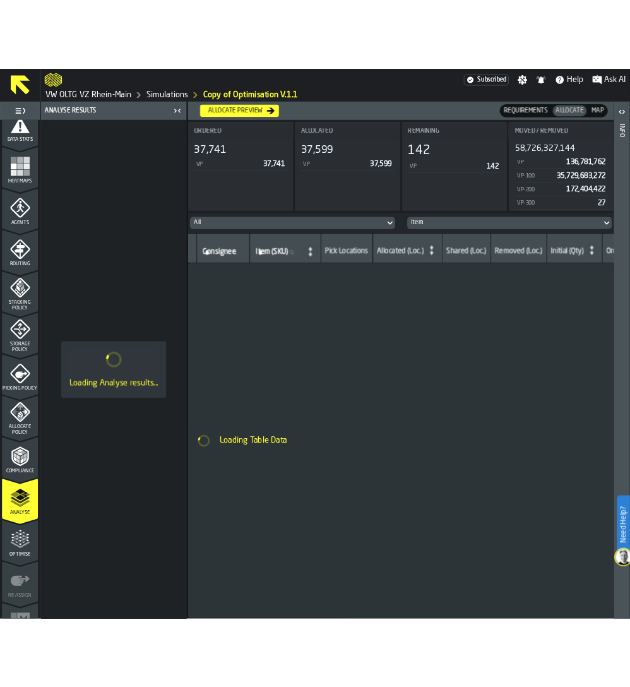
scroll to position [290, 0]
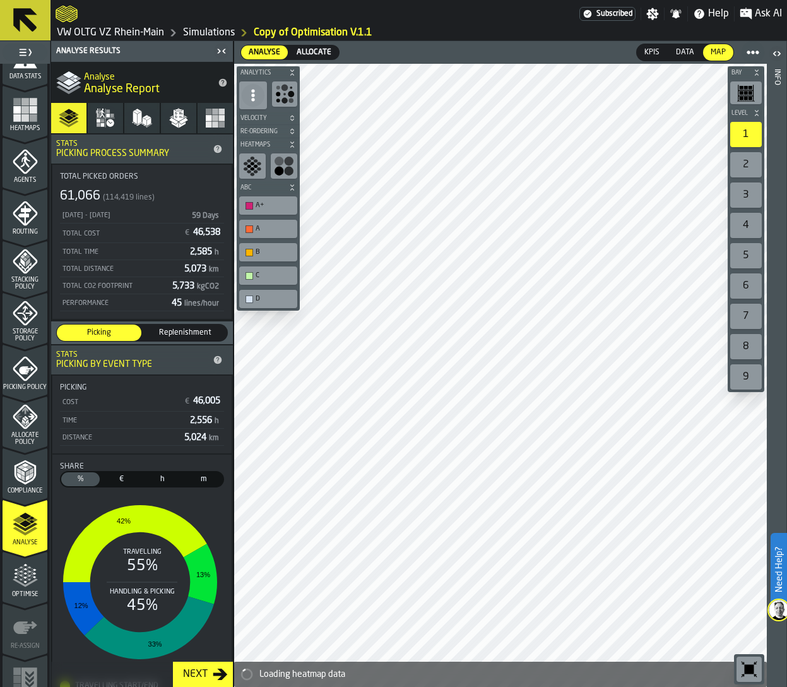
click at [316, 49] on span "Allocate" at bounding box center [314, 52] width 40 height 11
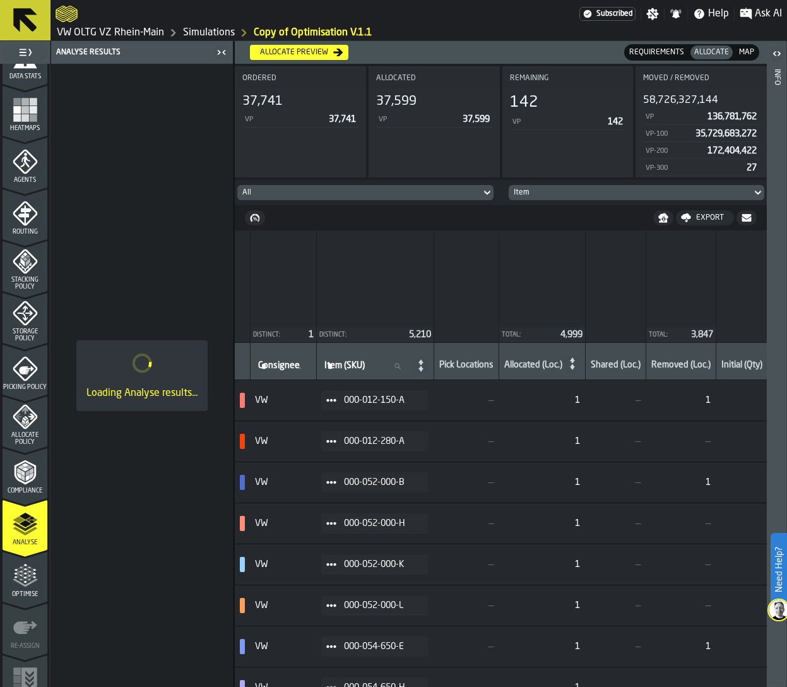
click at [14, 577] on polygon "menu Optimise" at bounding box center [15, 577] width 3 height 3
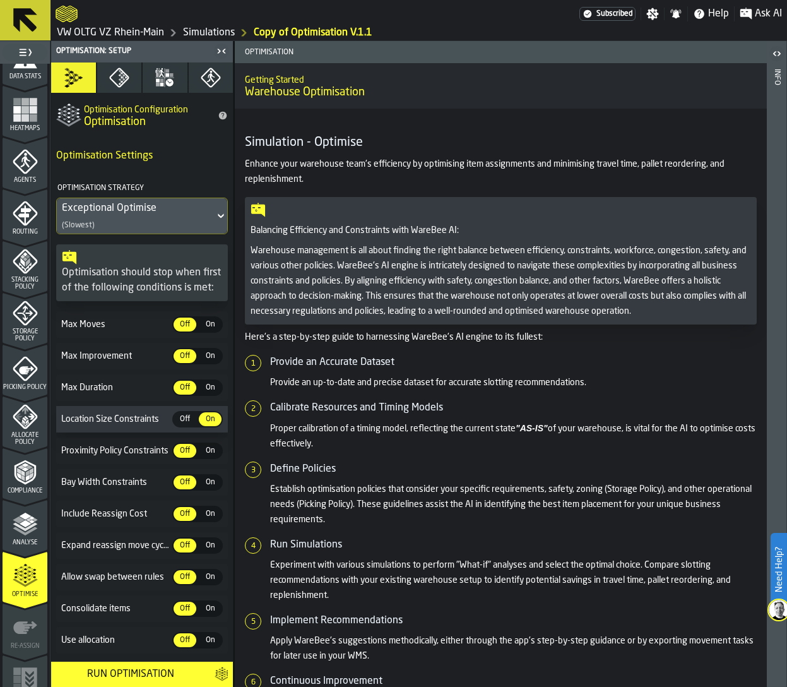
click at [18, 520] on polygon "menu Analyse" at bounding box center [19, 519] width 12 height 7
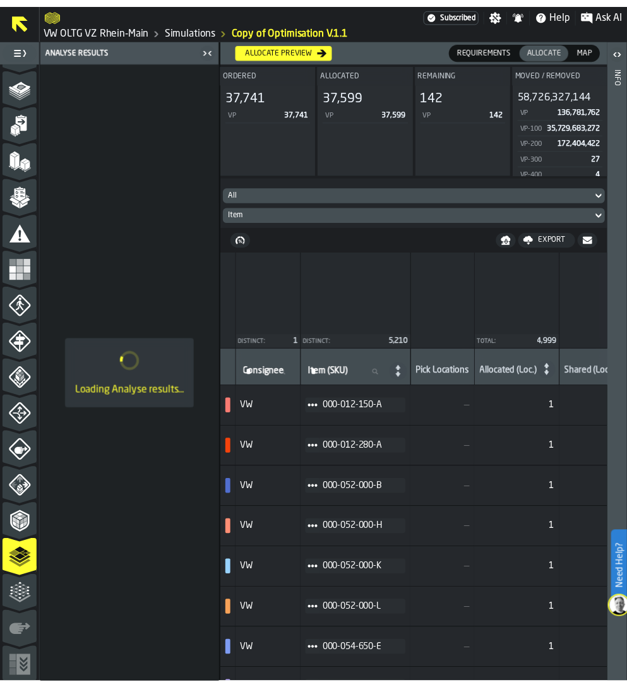
scroll to position [31, 0]
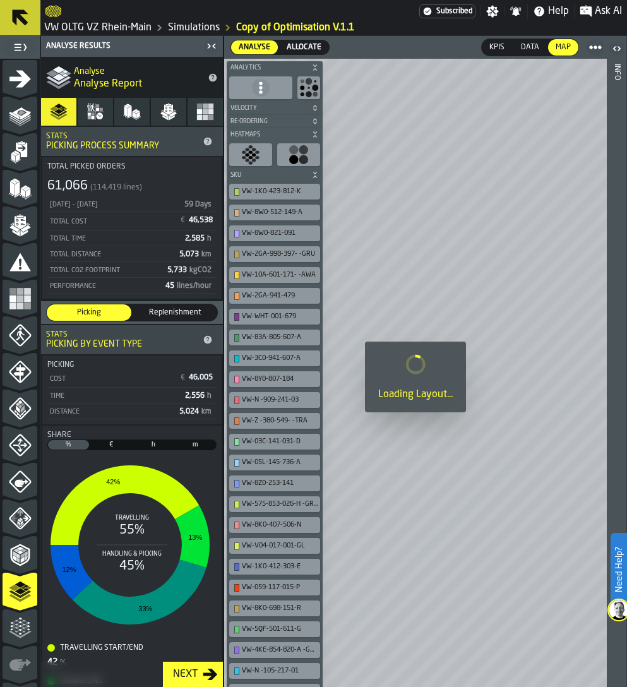
click at [287, 43] on span "Allocate" at bounding box center [304, 47] width 40 height 11
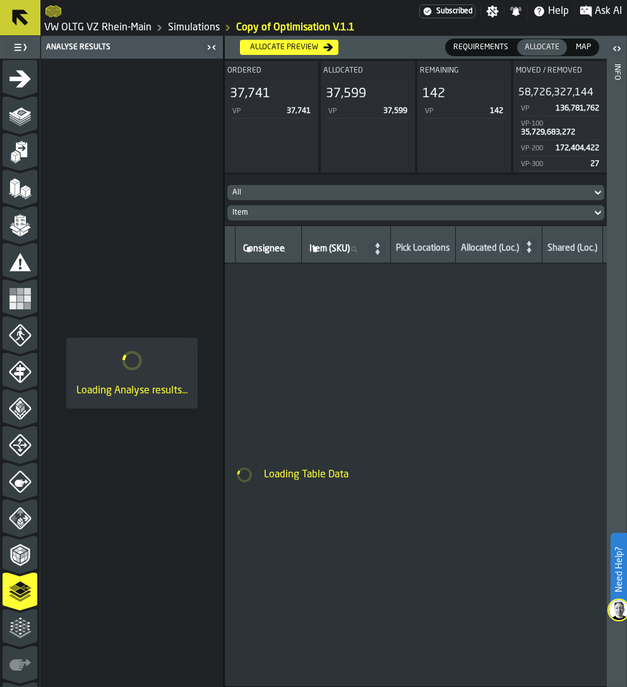
click at [9, 638] on icon "menu Optimise" at bounding box center [20, 628] width 23 height 23
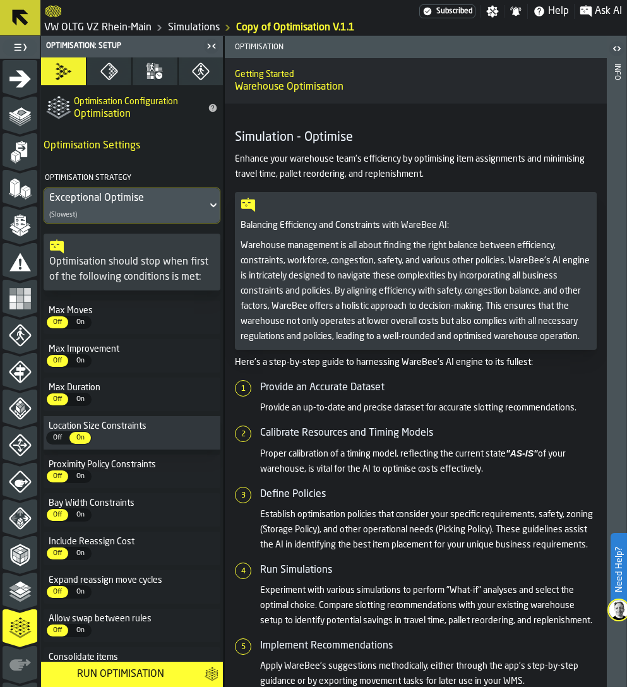
click at [9, 599] on icon "menu Analyse" at bounding box center [20, 591] width 23 height 23
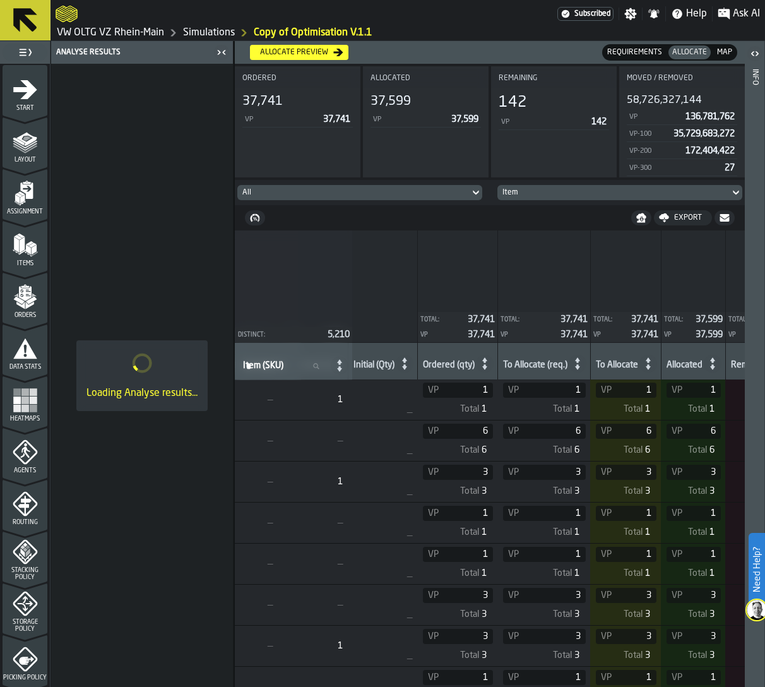
scroll to position [1, 371]
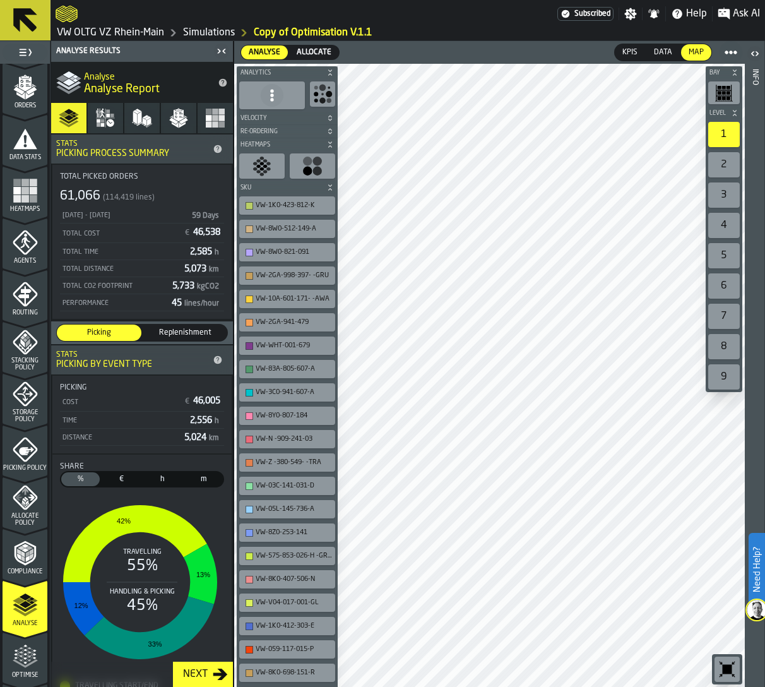
scroll to position [223, 0]
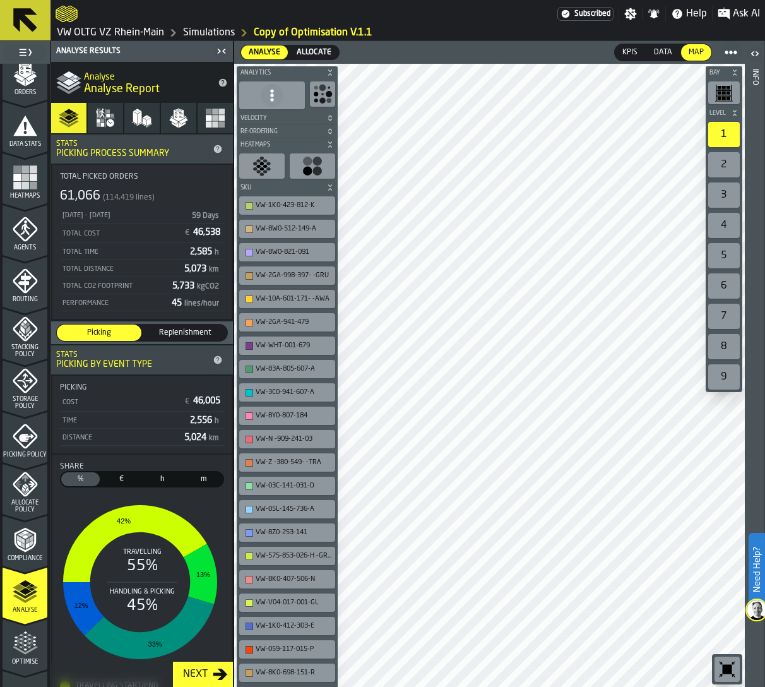
click at [19, 636] on icon "menu Optimise" at bounding box center [25, 643] width 25 height 25
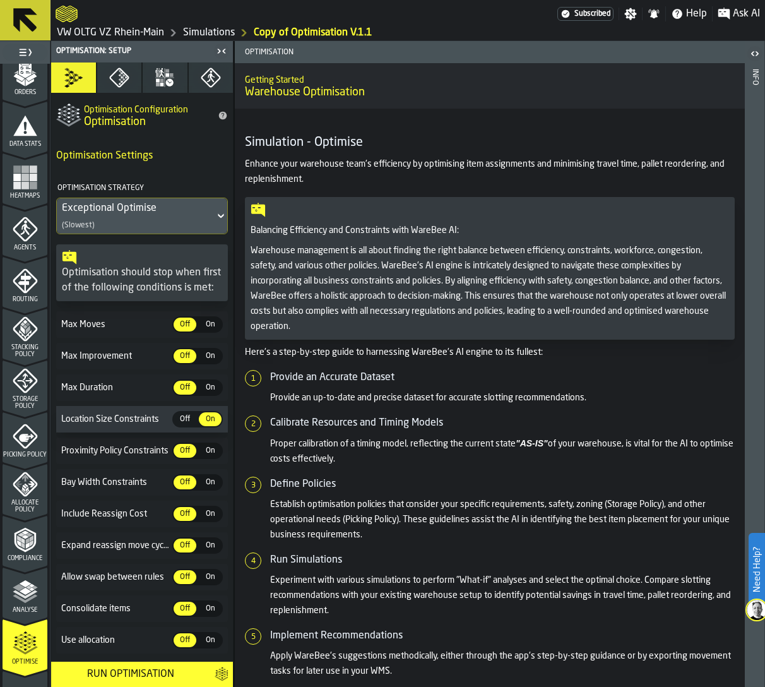
click at [18, 595] on polyline "menu Analyse" at bounding box center [25, 594] width 25 height 9
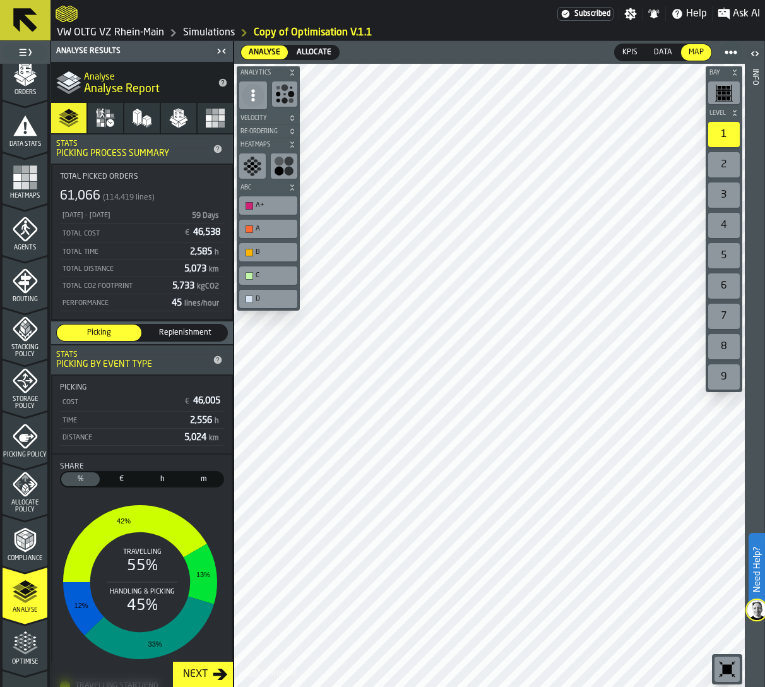
click at [21, 508] on span "Allocate Policy" at bounding box center [25, 507] width 45 height 14
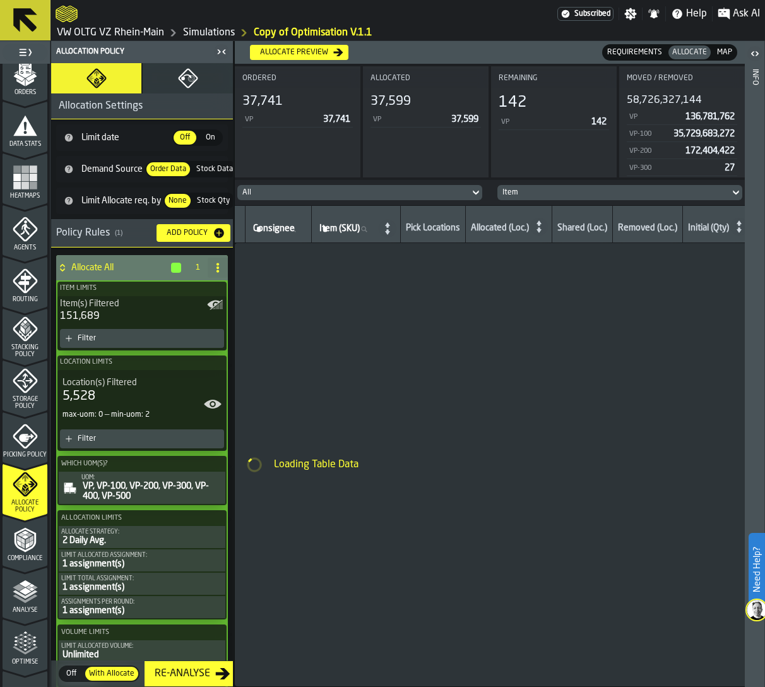
click at [191, 68] on icon "button" at bounding box center [188, 78] width 20 height 20
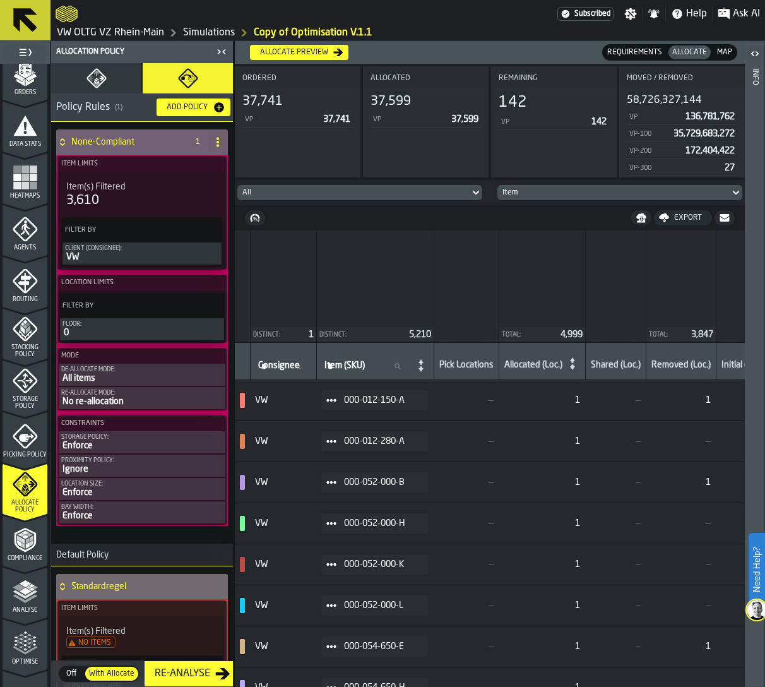
scroll to position [222, 0]
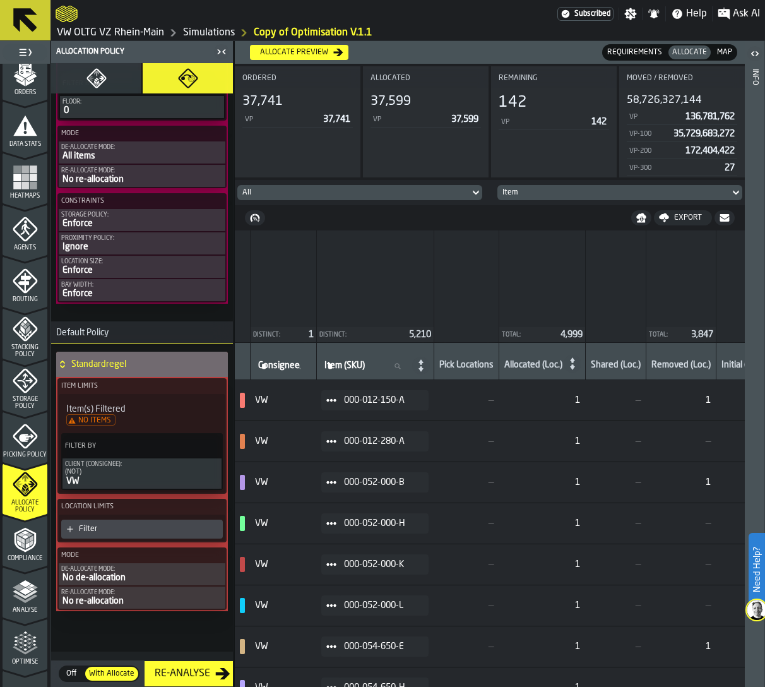
click at [106, 81] on button "Allocation Policy" at bounding box center [96, 78] width 90 height 30
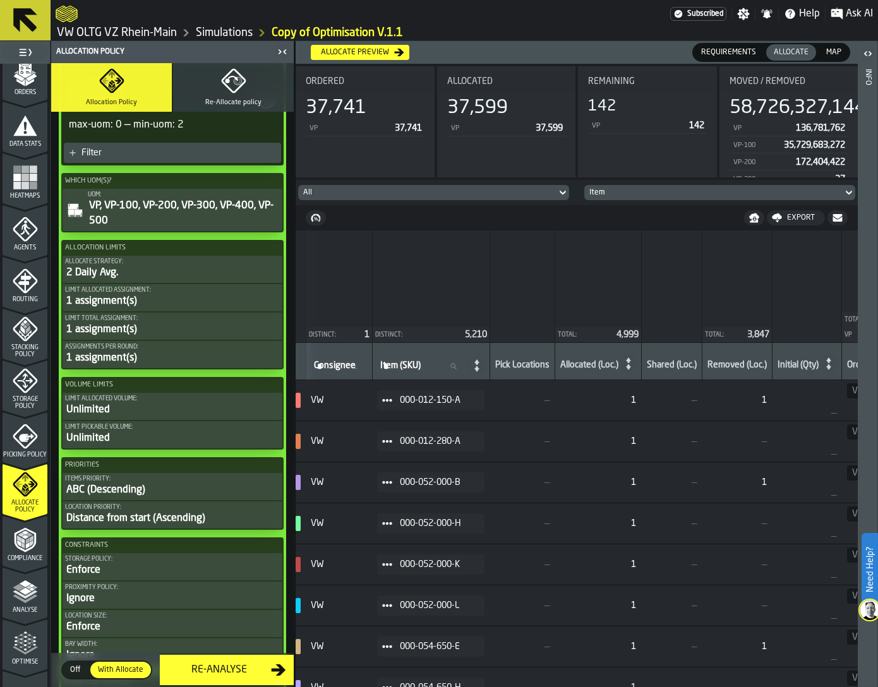
scroll to position [370, 0]
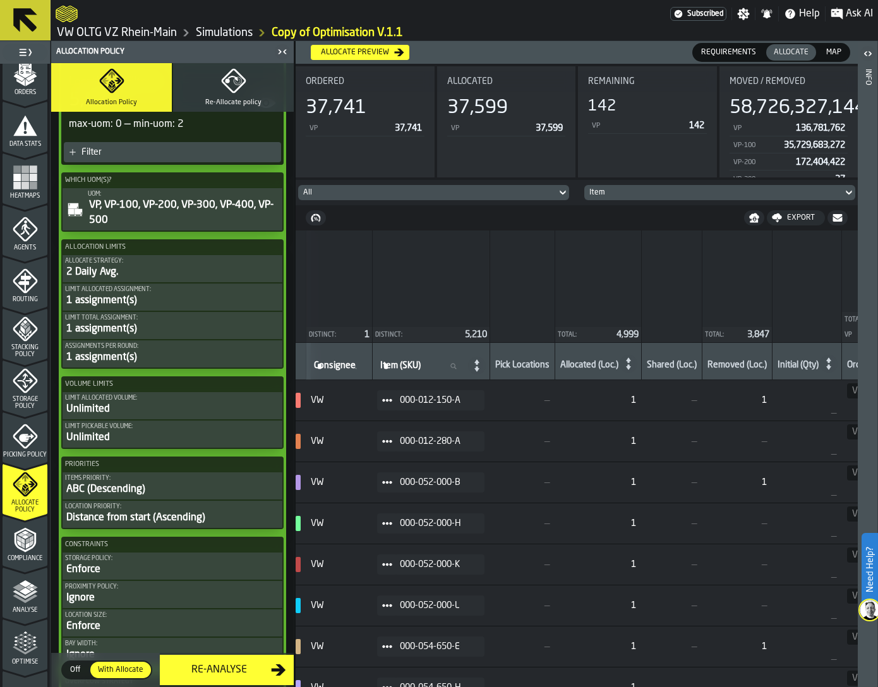
click at [237, 88] on icon "button" at bounding box center [233, 80] width 25 height 25
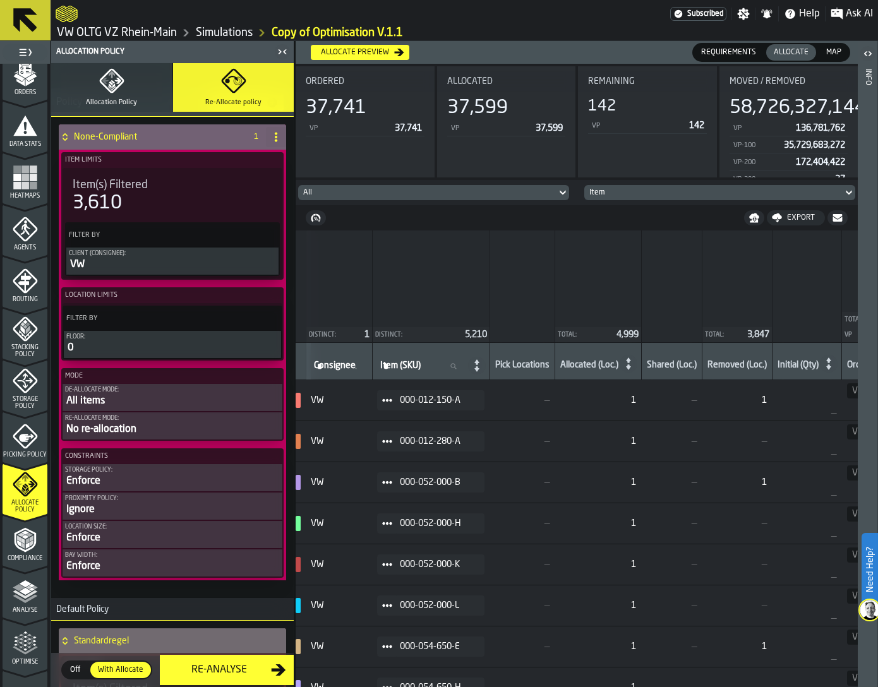
scroll to position [0, 0]
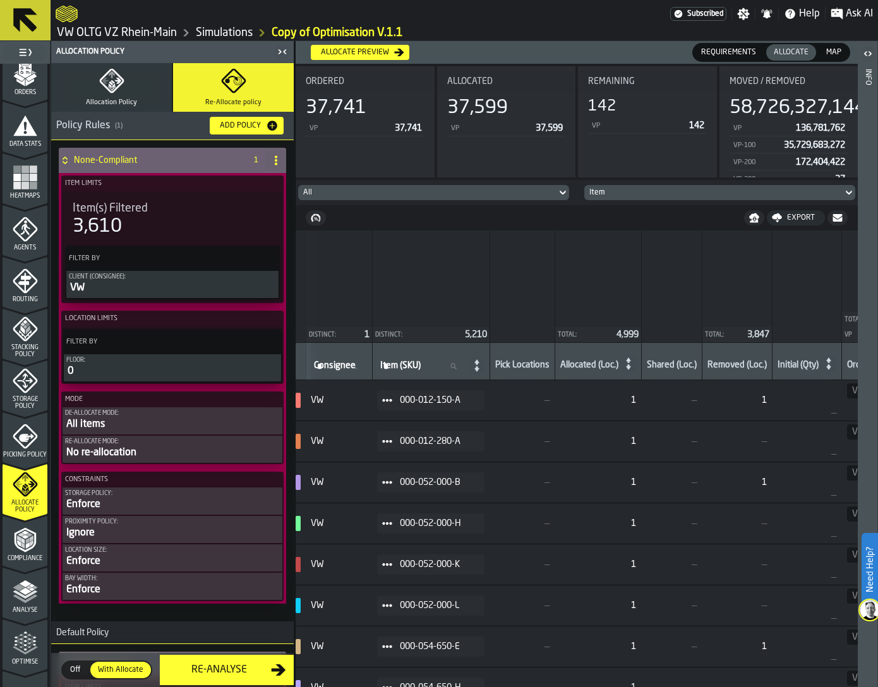
click at [14, 587] on polygon "menu Analyse" at bounding box center [19, 587] width 12 height 7
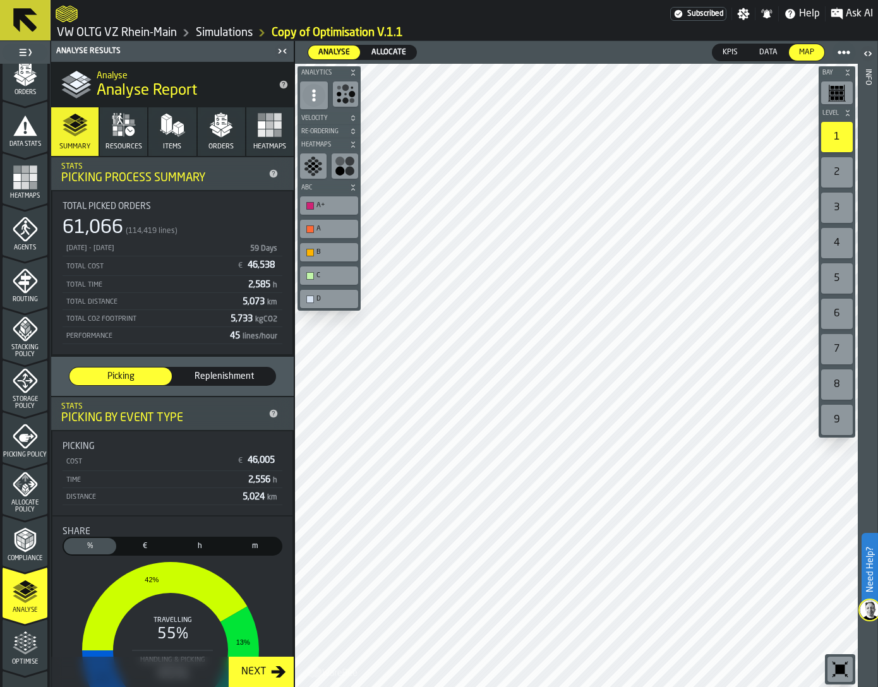
click at [390, 47] on span "Allocate" at bounding box center [388, 52] width 45 height 11
